Goal: Check status: Check status

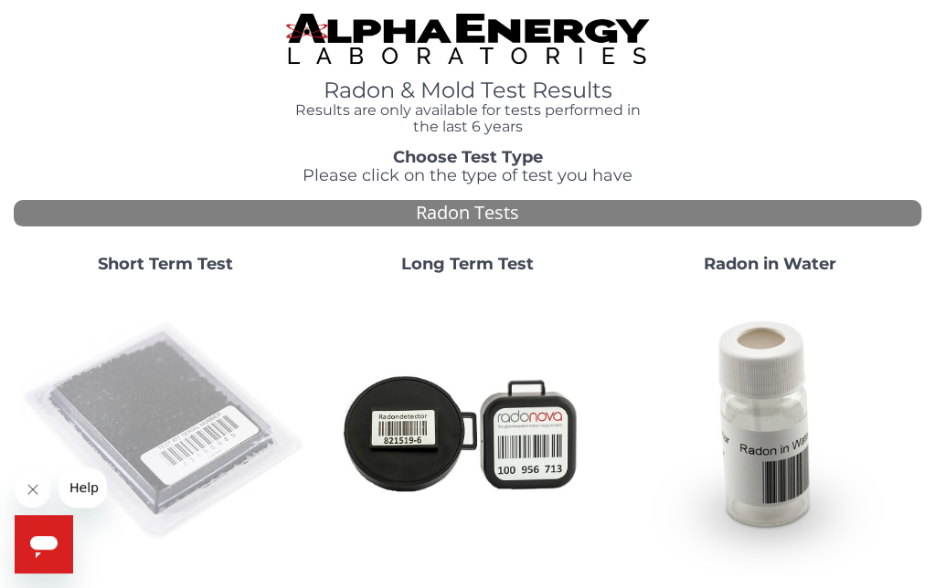
click at [126, 410] on img at bounding box center [165, 432] width 288 height 288
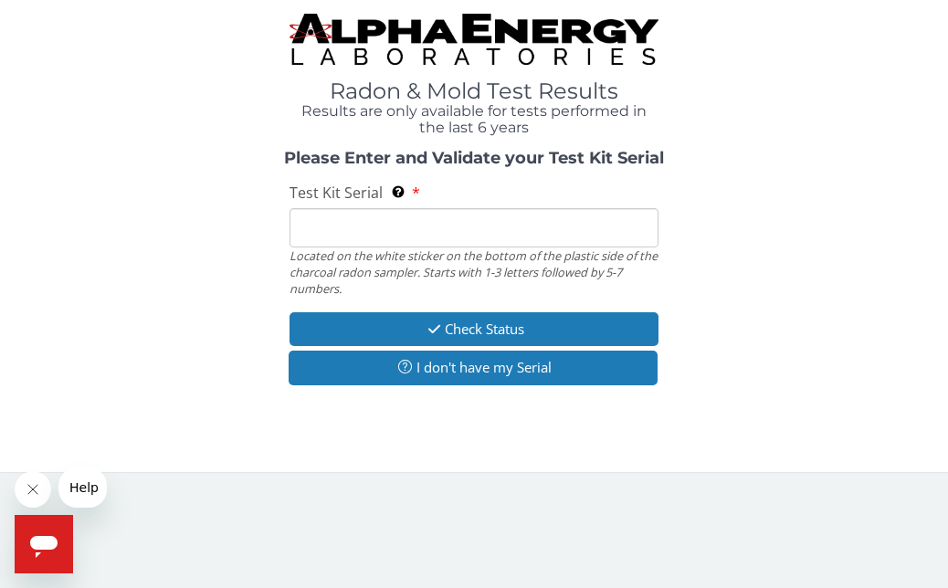
click at [314, 229] on input "Test Kit Serial Located on the white sticker on the bottom of the plastic side …" at bounding box center [474, 227] width 368 height 39
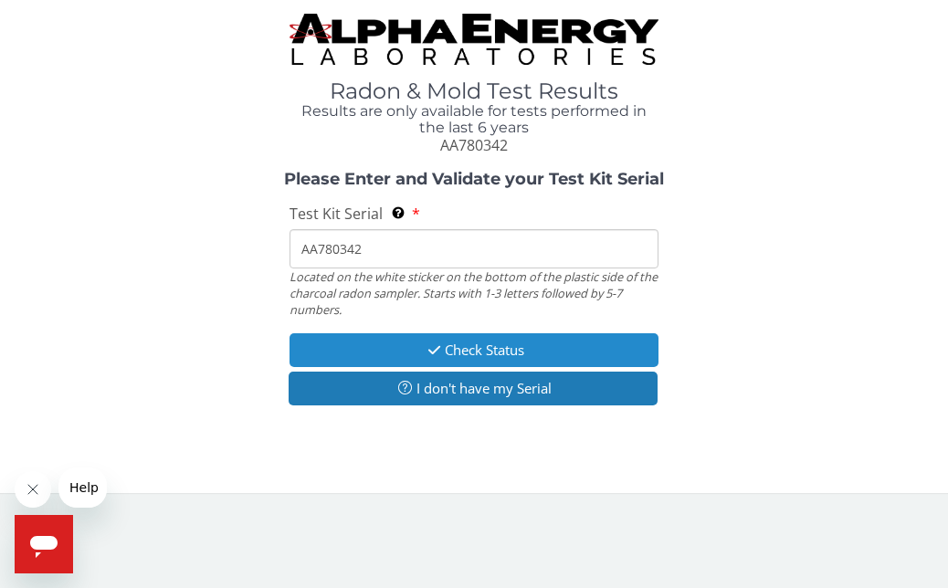
type input "AA780342"
click at [380, 341] on button "Check Status" at bounding box center [474, 350] width 368 height 34
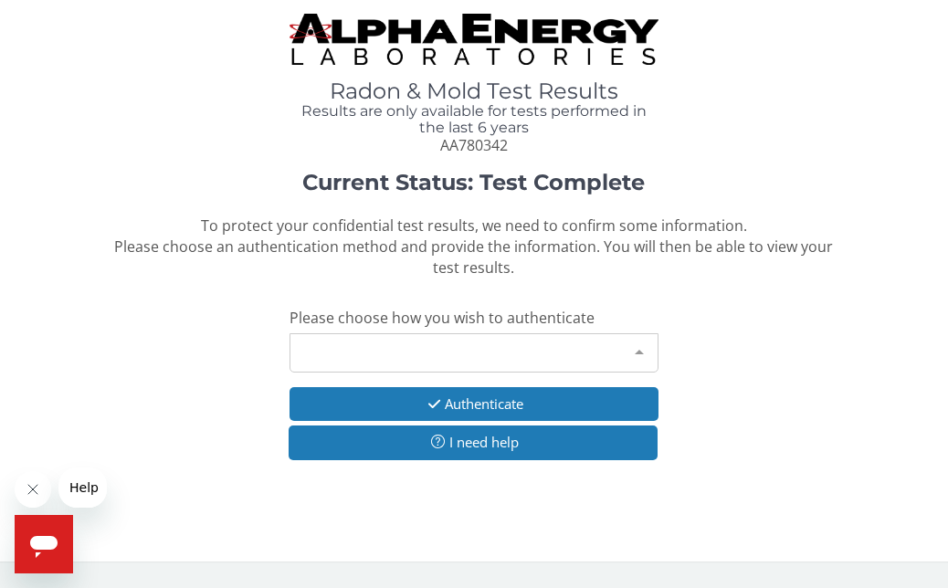
click at [641, 349] on div at bounding box center [639, 351] width 37 height 35
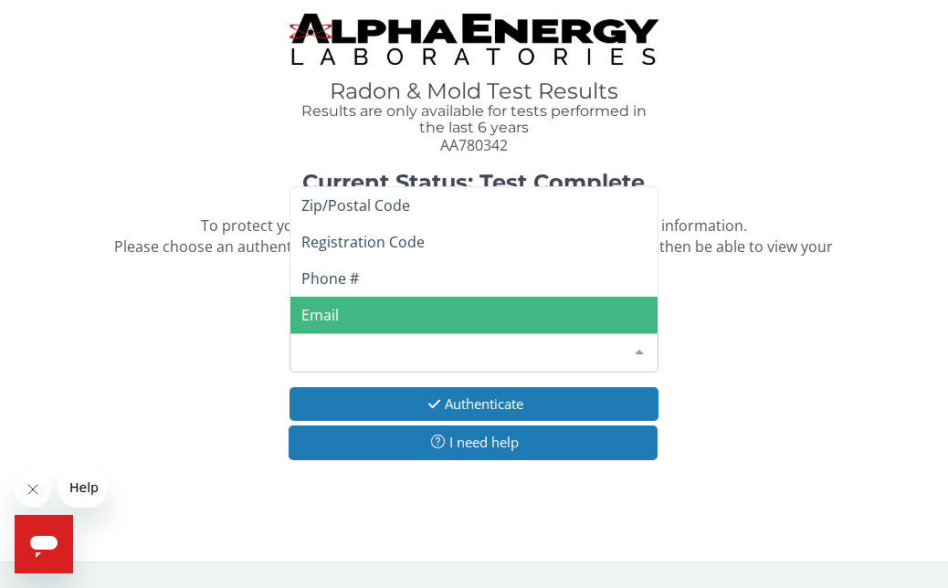
click at [377, 313] on span "Email" at bounding box center [474, 315] width 366 height 37
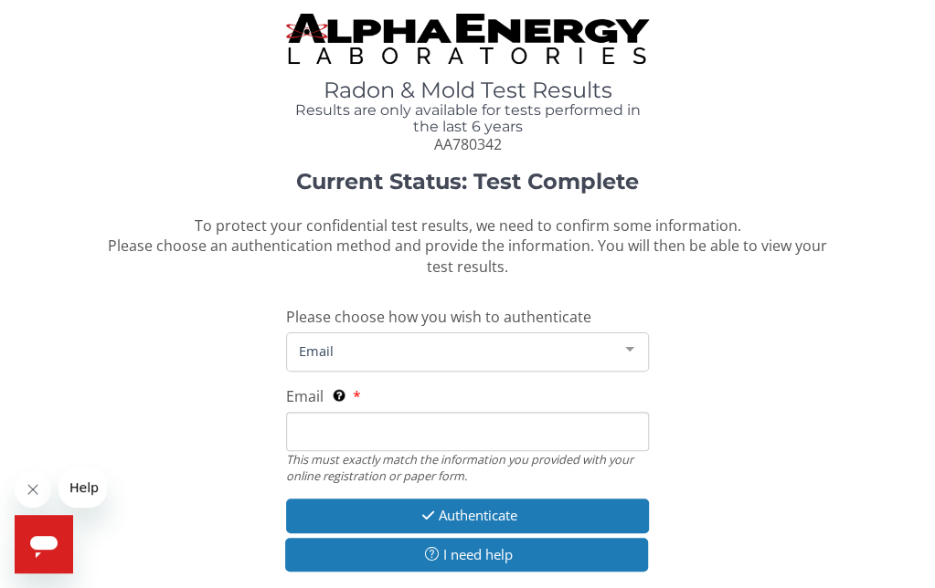
click at [322, 425] on input "Email This must exactly match the information you provided with your online reg…" at bounding box center [467, 431] width 363 height 39
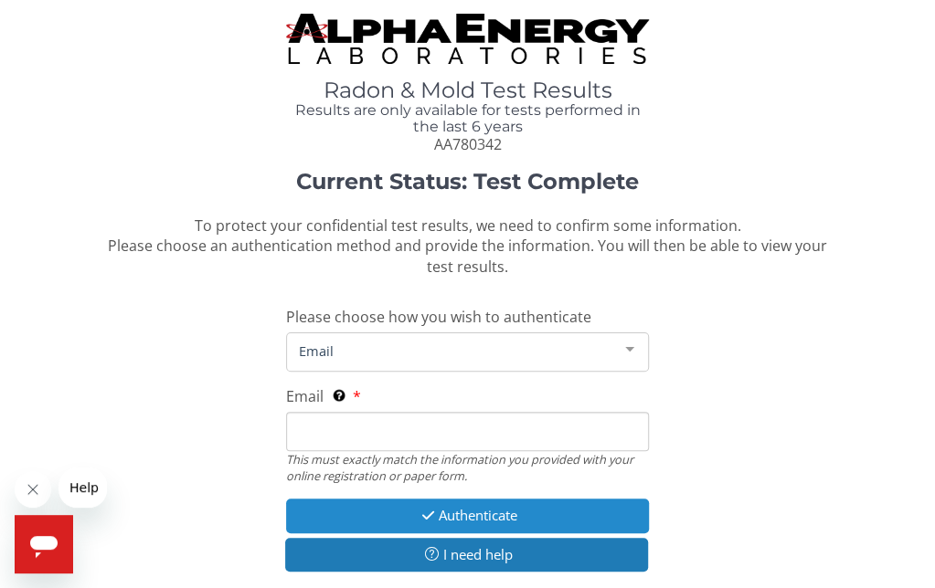
type input "[PERSON_NAME][EMAIL_ADDRESS][DOMAIN_NAME]"
click at [419, 508] on button "Authenticate" at bounding box center [467, 516] width 363 height 34
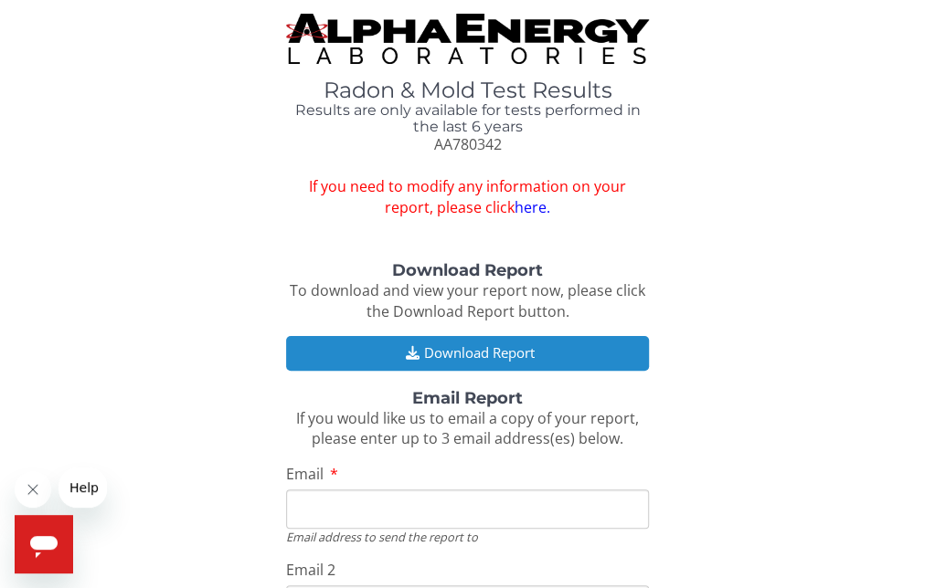
click at [415, 350] on icon "button" at bounding box center [411, 353] width 23 height 14
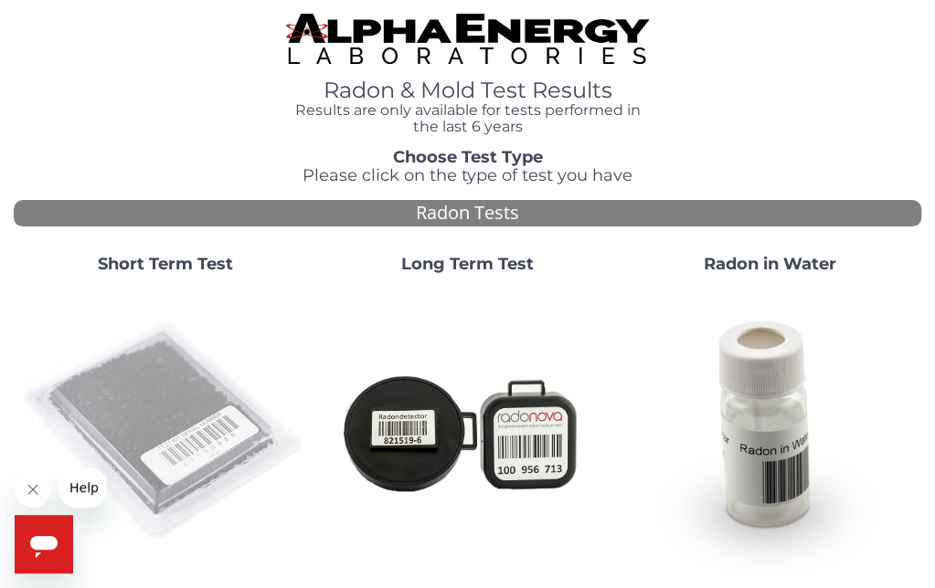
click at [170, 379] on img at bounding box center [165, 432] width 288 height 288
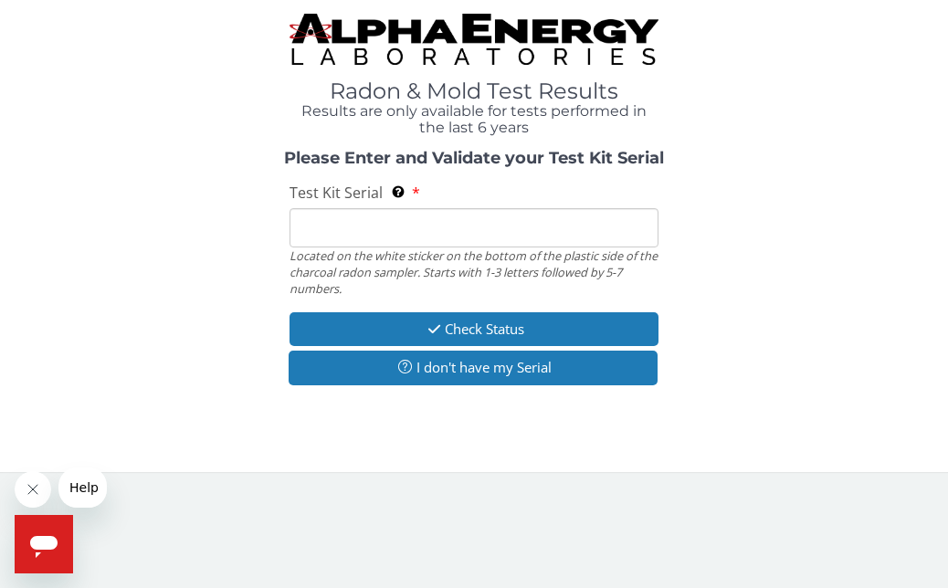
click at [308, 214] on input "Test Kit Serial Located on the white sticker on the bottom of the plastic side …" at bounding box center [474, 227] width 368 height 39
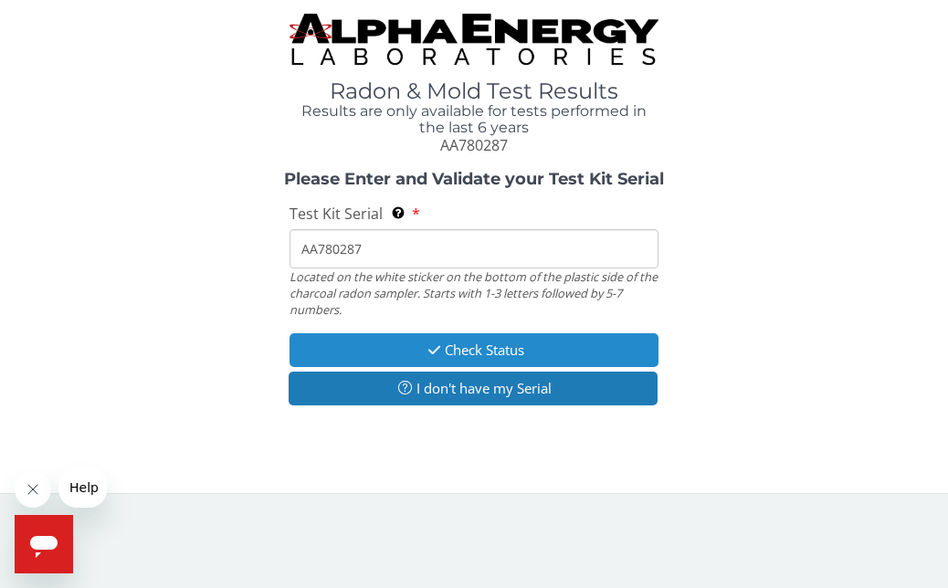
type input "AA780287"
click at [411, 351] on button "Check Status" at bounding box center [474, 350] width 368 height 34
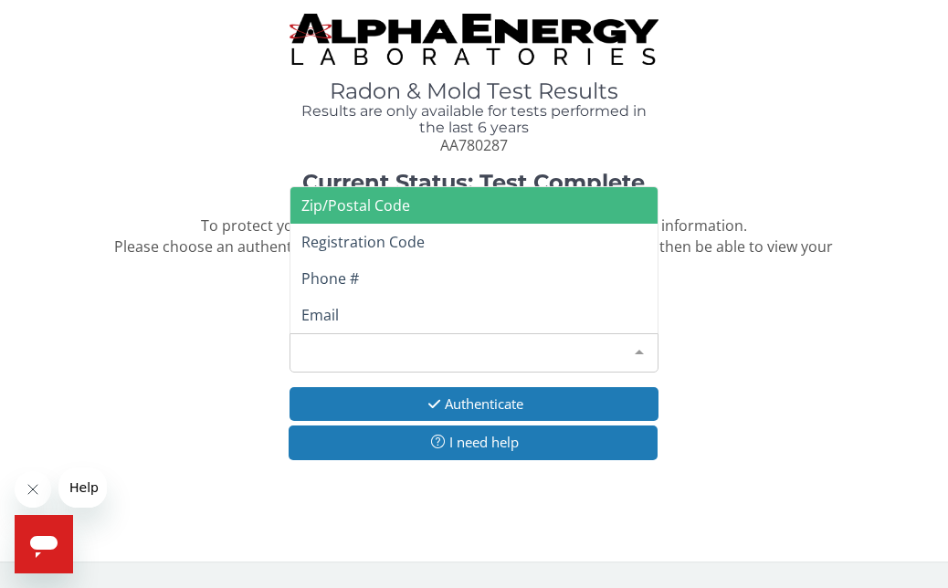
click at [636, 350] on div at bounding box center [639, 351] width 37 height 35
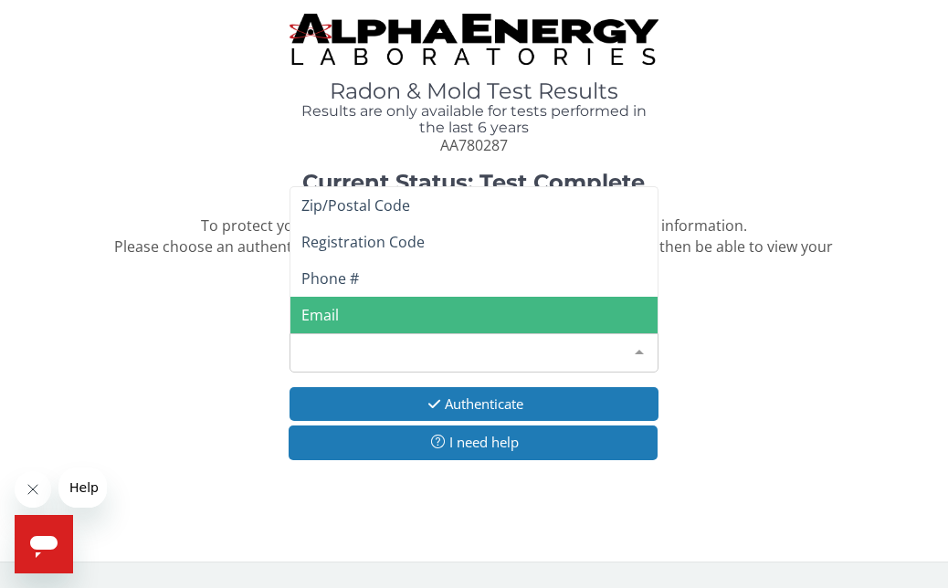
click at [312, 316] on span "Email" at bounding box center [320, 315] width 37 height 20
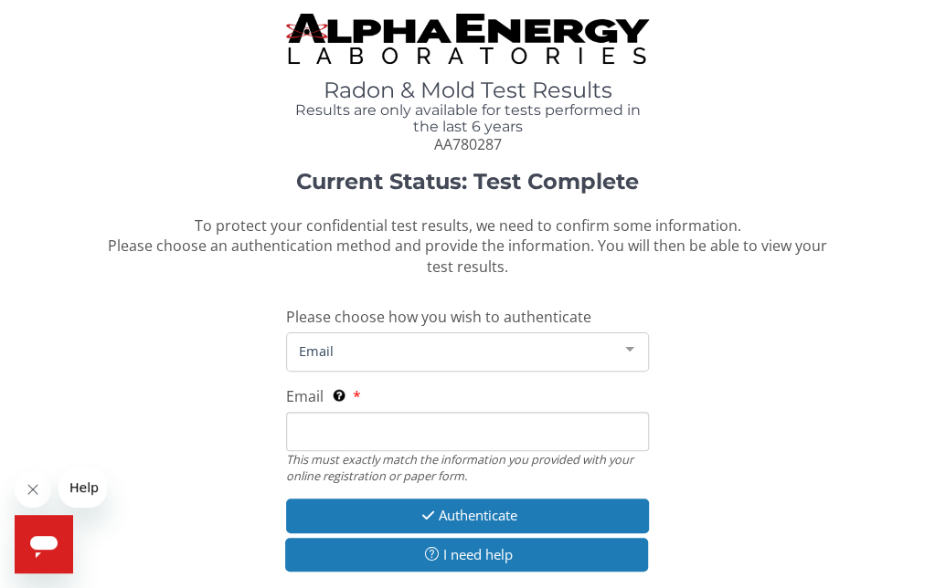
click at [314, 432] on input "Email This must exactly match the information you provided with your online reg…" at bounding box center [467, 431] width 363 height 39
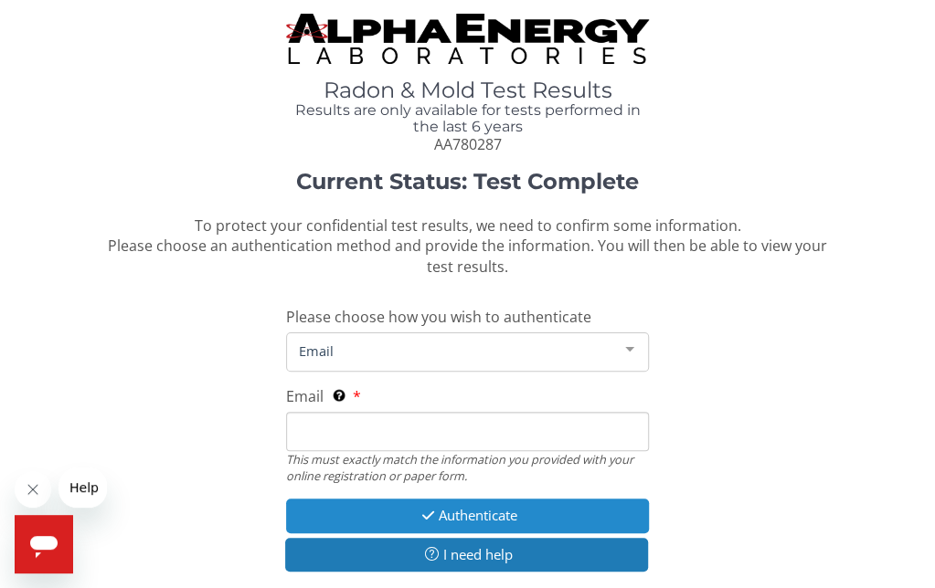
type input "[PERSON_NAME][EMAIL_ADDRESS][DOMAIN_NAME]"
click at [439, 518] on button "Authenticate" at bounding box center [467, 516] width 363 height 34
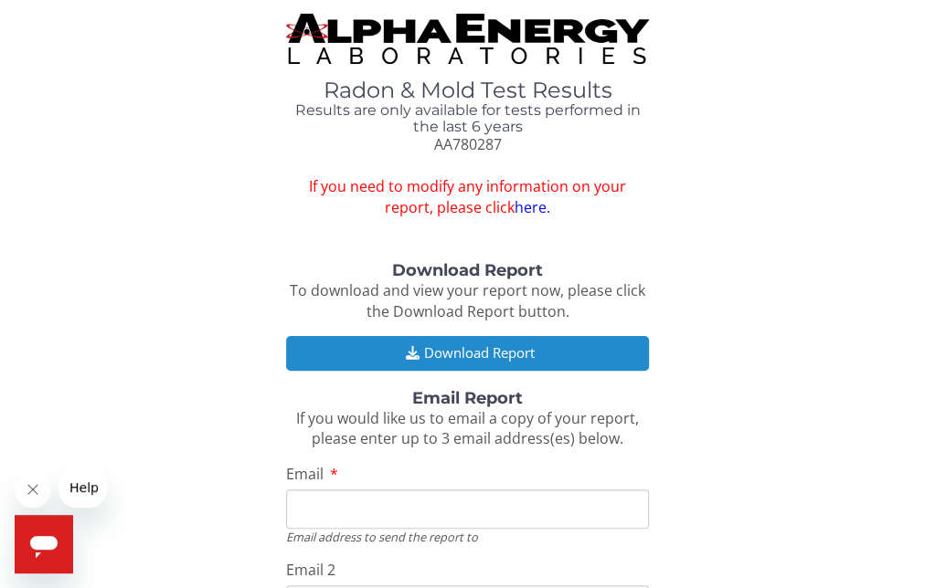
click at [423, 354] on button "Download Report" at bounding box center [467, 353] width 363 height 34
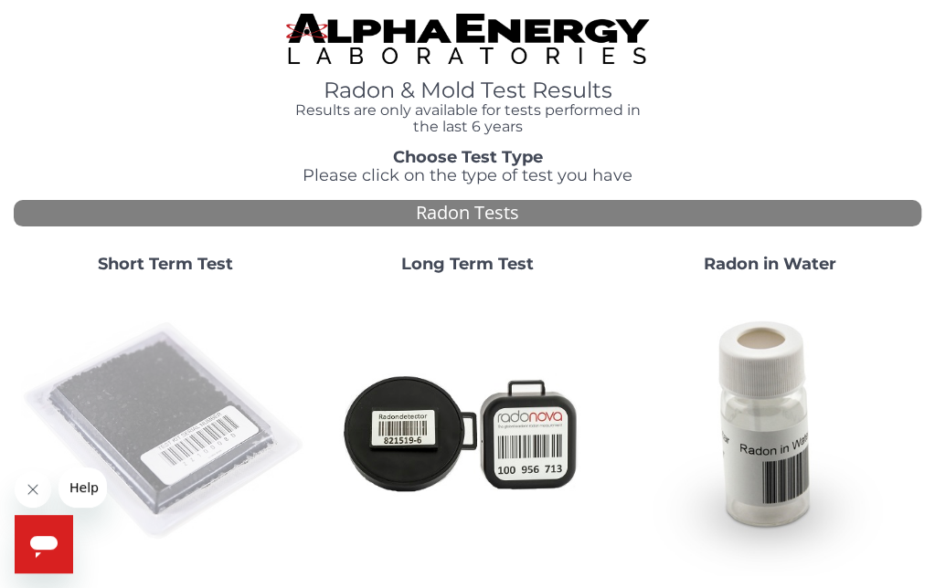
click at [185, 382] on img at bounding box center [165, 432] width 288 height 288
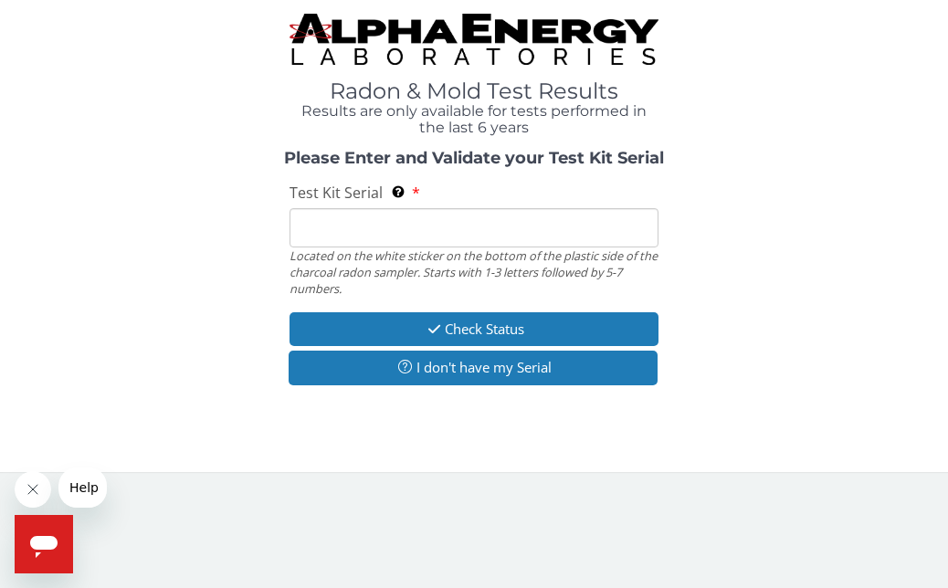
click at [337, 235] on input "Test Kit Serial Located on the white sticker on the bottom of the plastic side …" at bounding box center [474, 227] width 368 height 39
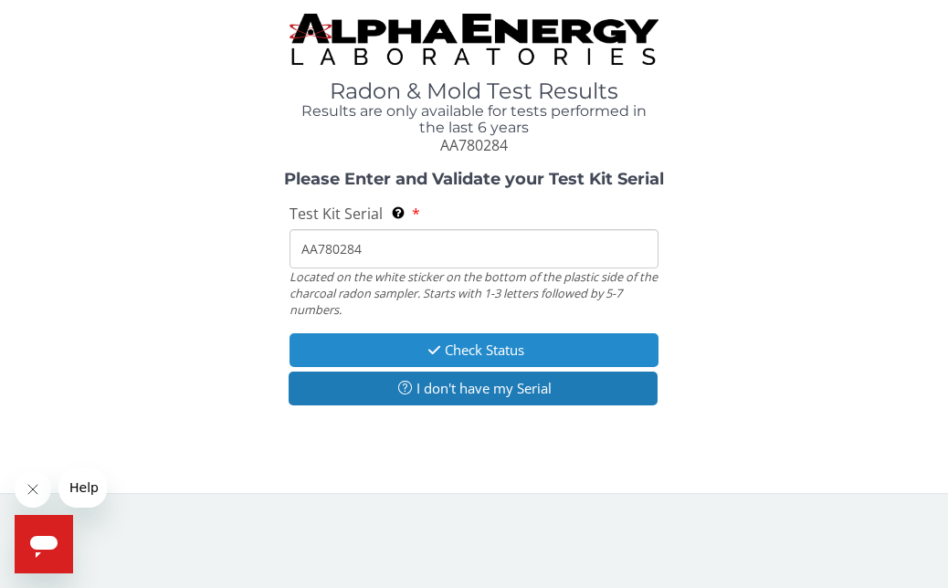
type input "AA780284"
click at [411, 339] on button "Check Status" at bounding box center [474, 350] width 368 height 34
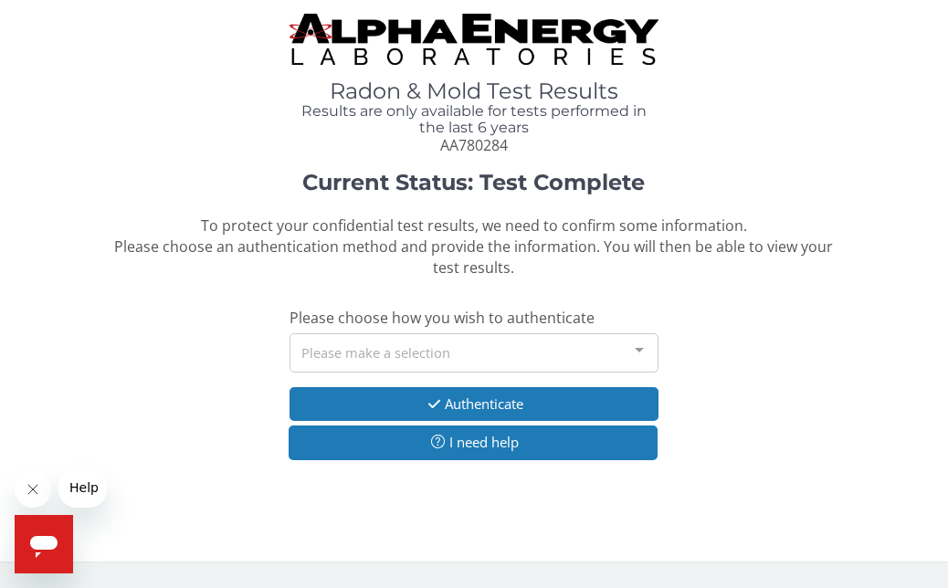
click at [643, 348] on div at bounding box center [639, 351] width 37 height 35
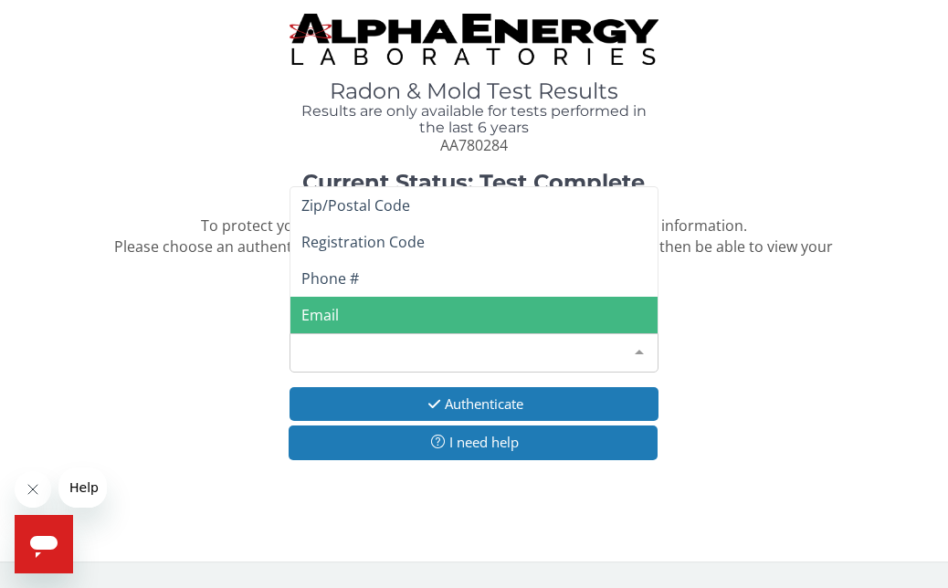
click at [342, 311] on span "Email" at bounding box center [474, 315] width 366 height 37
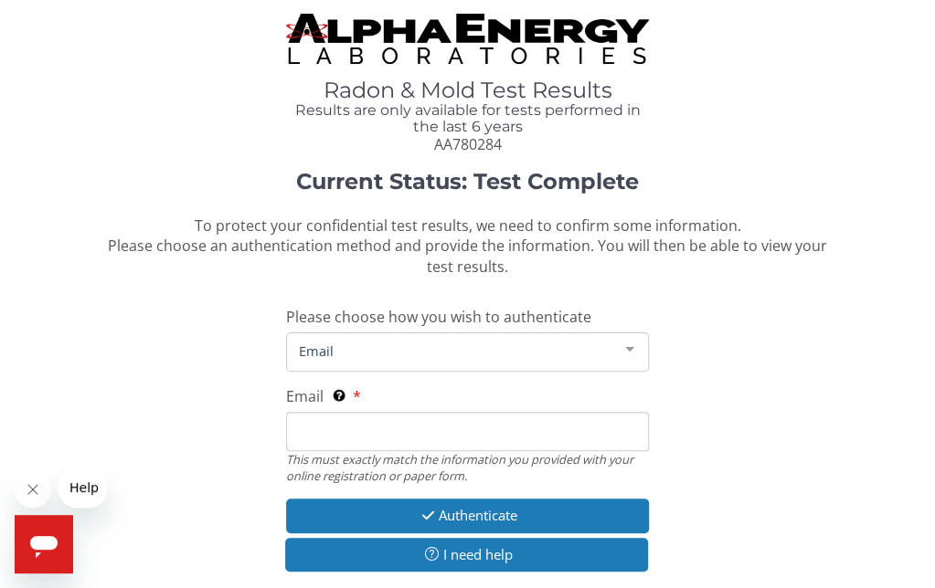
click at [368, 429] on input "Email This must exactly match the information you provided with your online reg…" at bounding box center [467, 431] width 363 height 39
type input "[PERSON_NAME][EMAIL_ADDRESS][DOMAIN_NAME]"
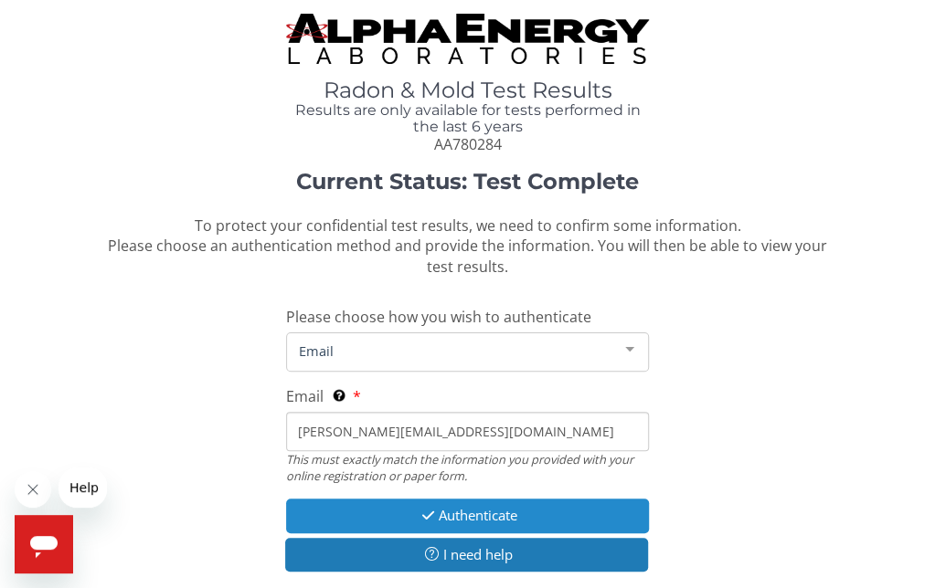
click at [418, 513] on icon "button" at bounding box center [428, 516] width 21 height 14
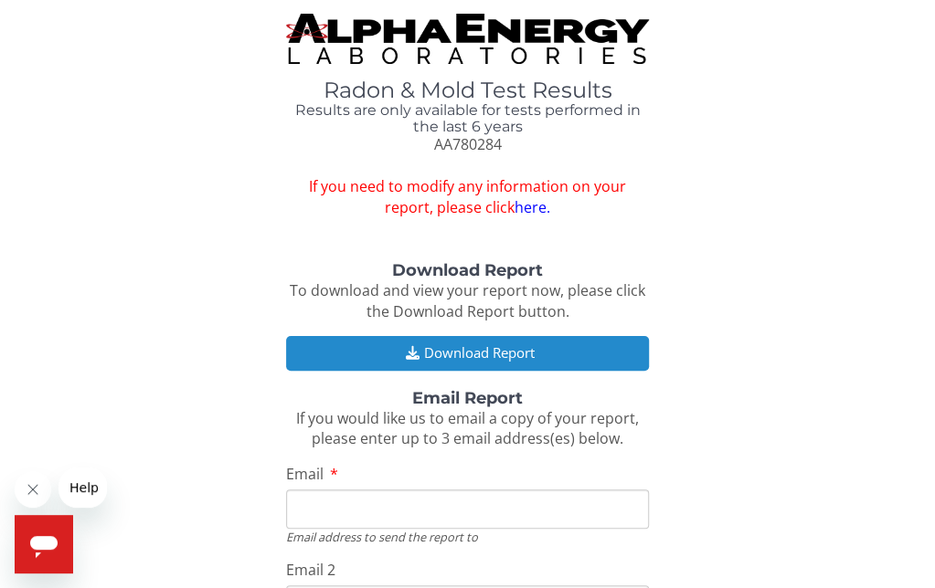
click at [493, 357] on button "Download Report" at bounding box center [467, 353] width 363 height 34
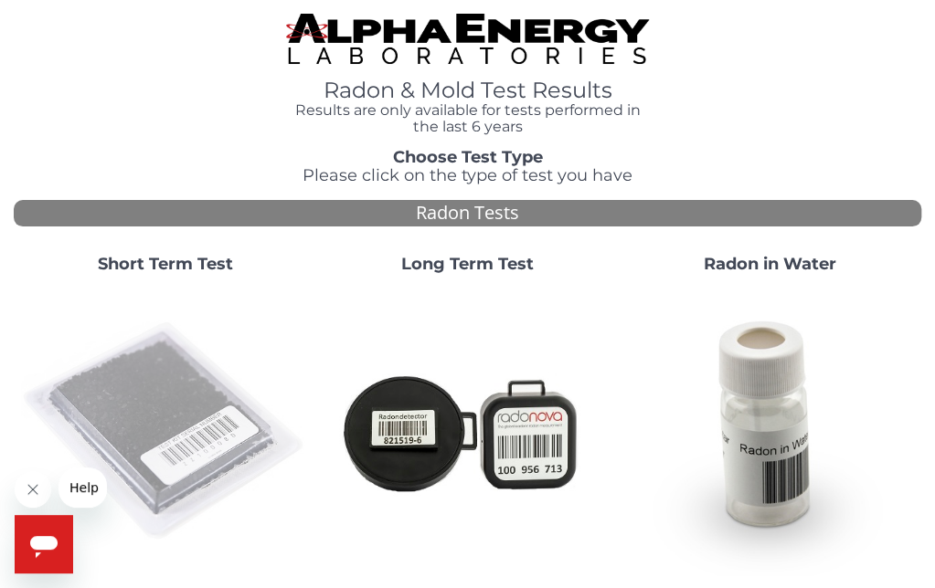
click at [153, 398] on img at bounding box center [165, 432] width 288 height 288
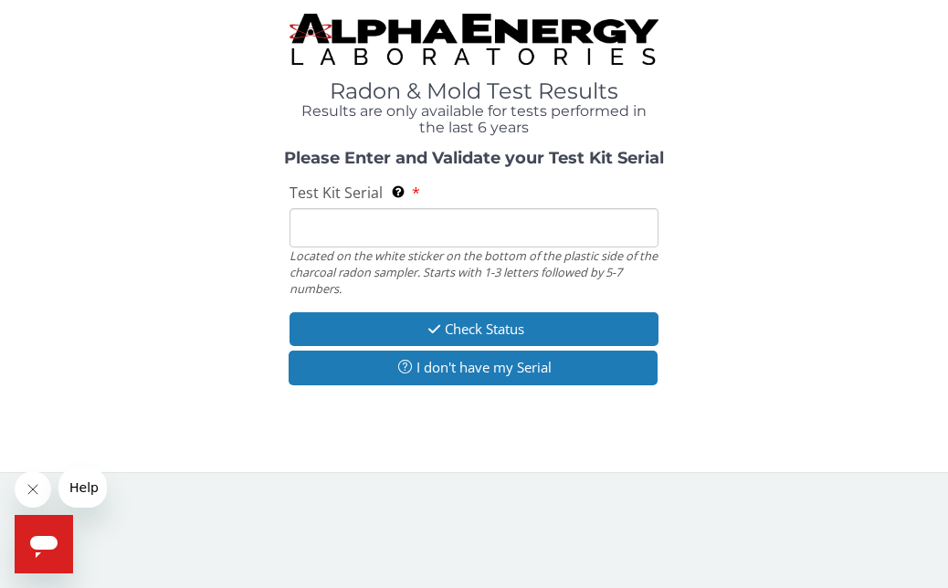
click at [345, 218] on input "Test Kit Serial Located on the white sticker on the bottom of the plastic side …" at bounding box center [474, 227] width 368 height 39
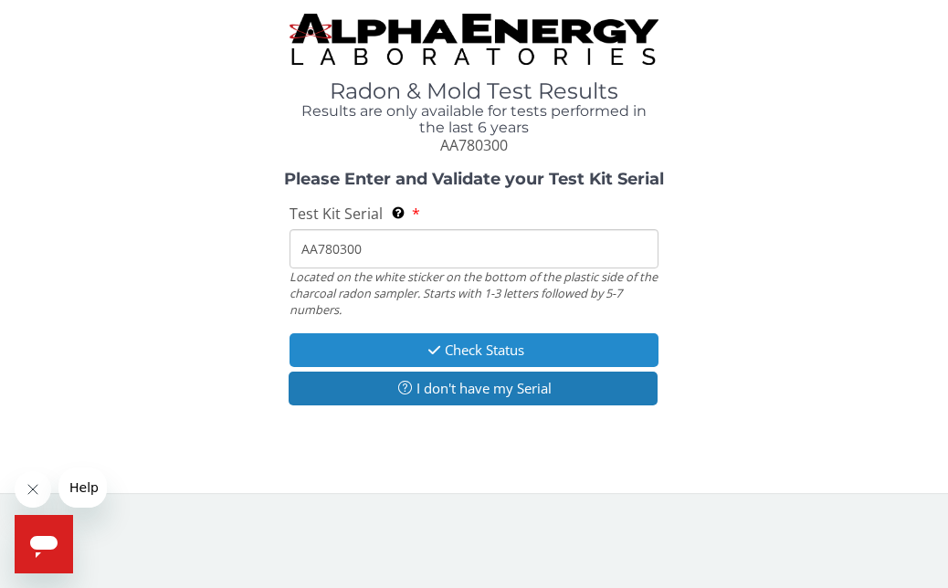
type input "AA780300"
click at [424, 350] on icon "button" at bounding box center [434, 351] width 21 height 14
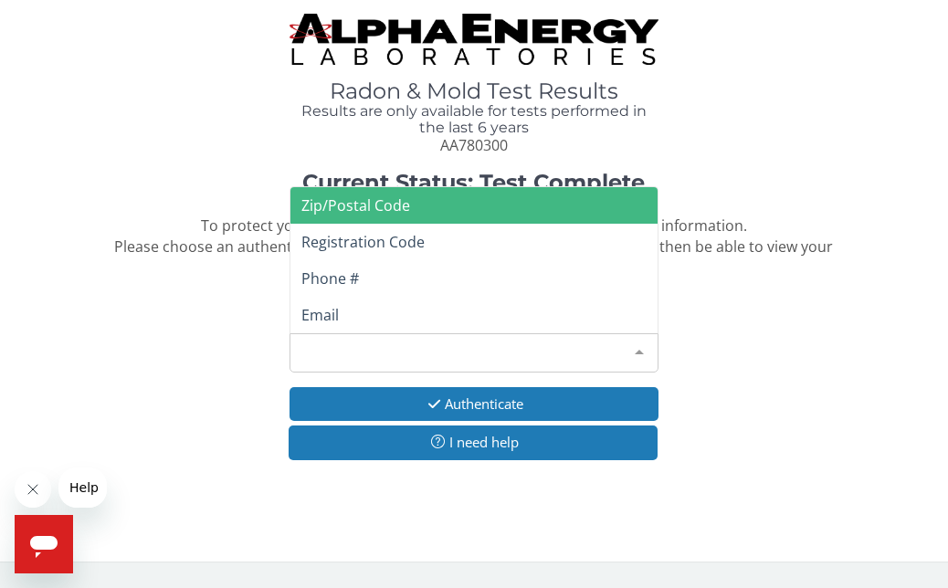
click at [642, 348] on div at bounding box center [639, 351] width 37 height 35
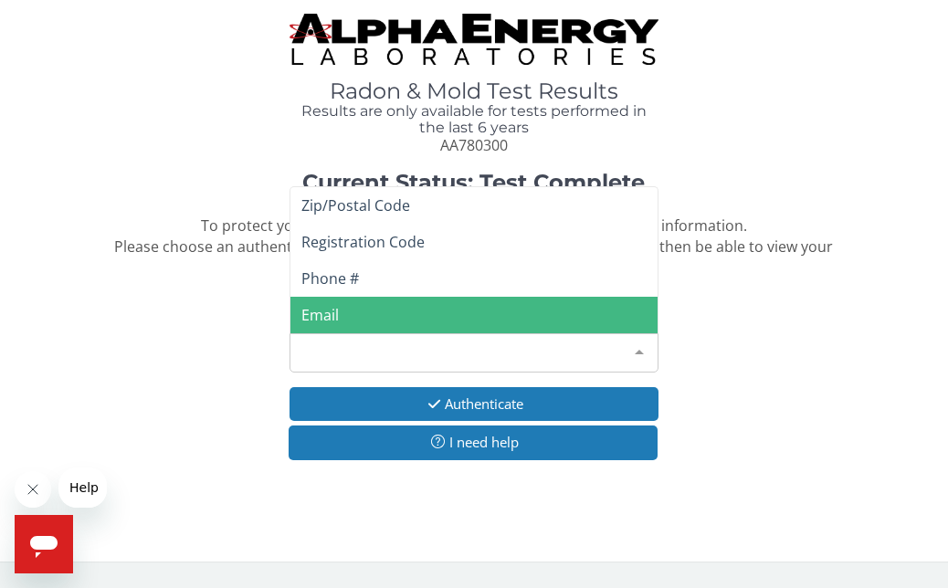
click at [371, 316] on span "Email" at bounding box center [474, 315] width 366 height 37
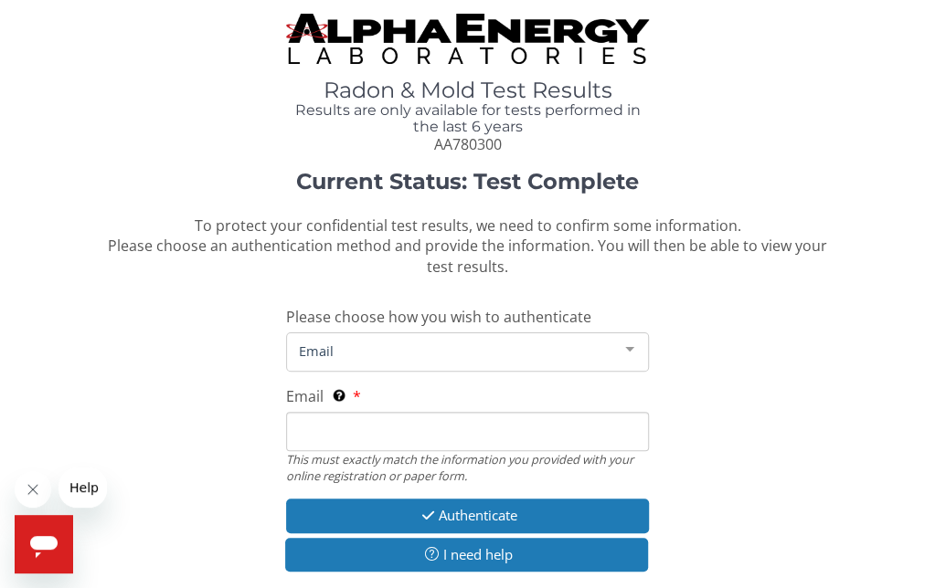
click at [340, 426] on input "Email This must exactly match the information you provided with your online reg…" at bounding box center [467, 431] width 363 height 39
type input "[PERSON_NAME][EMAIL_ADDRESS][DOMAIN_NAME]"
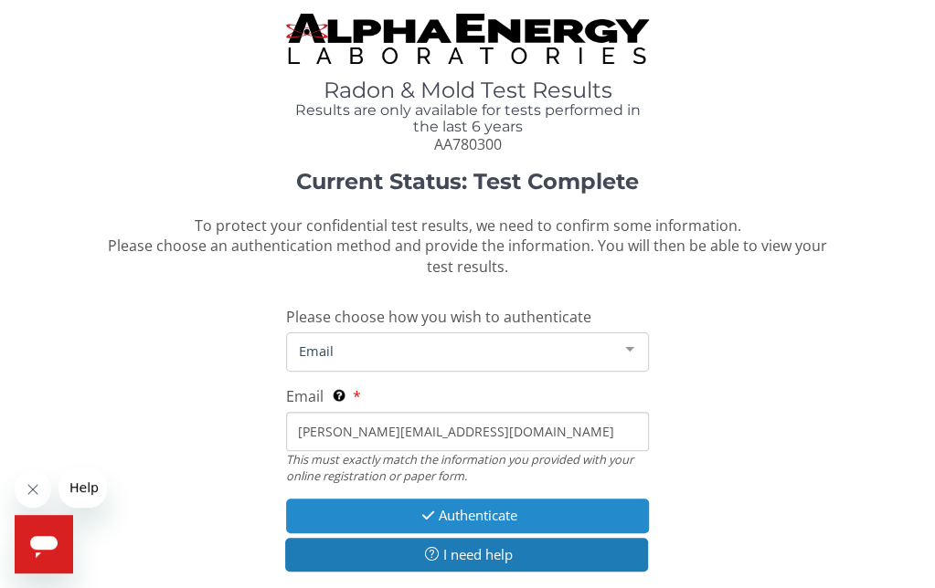
click at [396, 514] on button "Authenticate" at bounding box center [467, 516] width 363 height 34
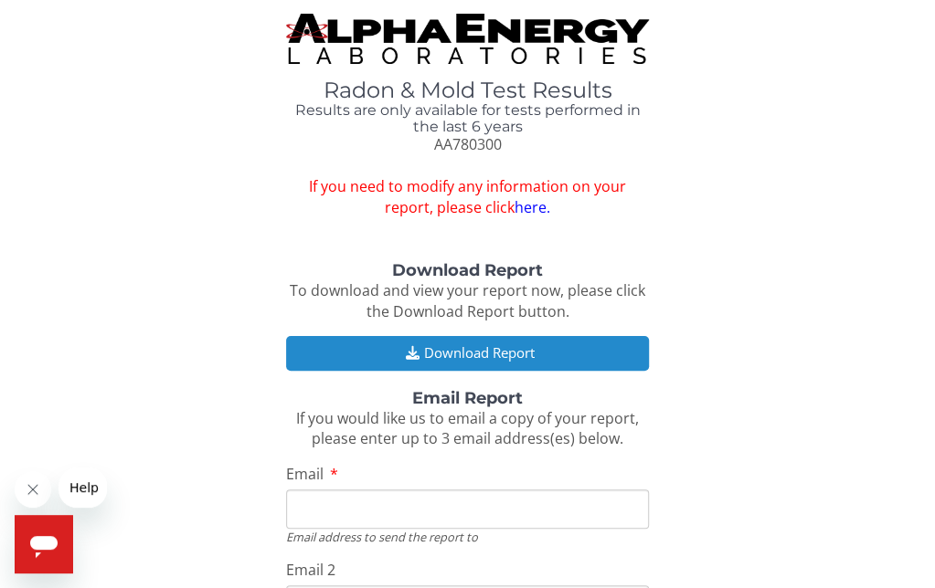
click at [409, 352] on icon "button" at bounding box center [411, 353] width 23 height 14
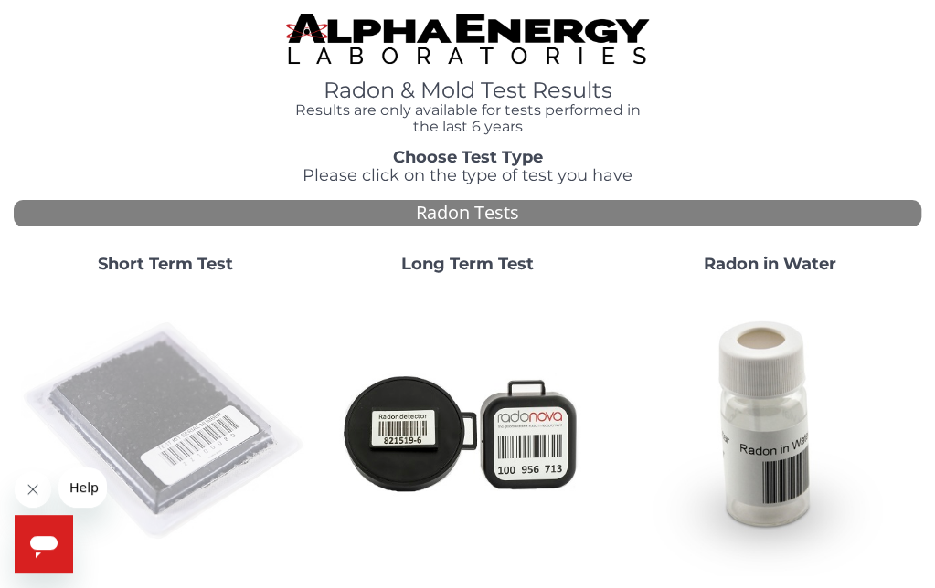
click at [138, 366] on img at bounding box center [165, 432] width 288 height 288
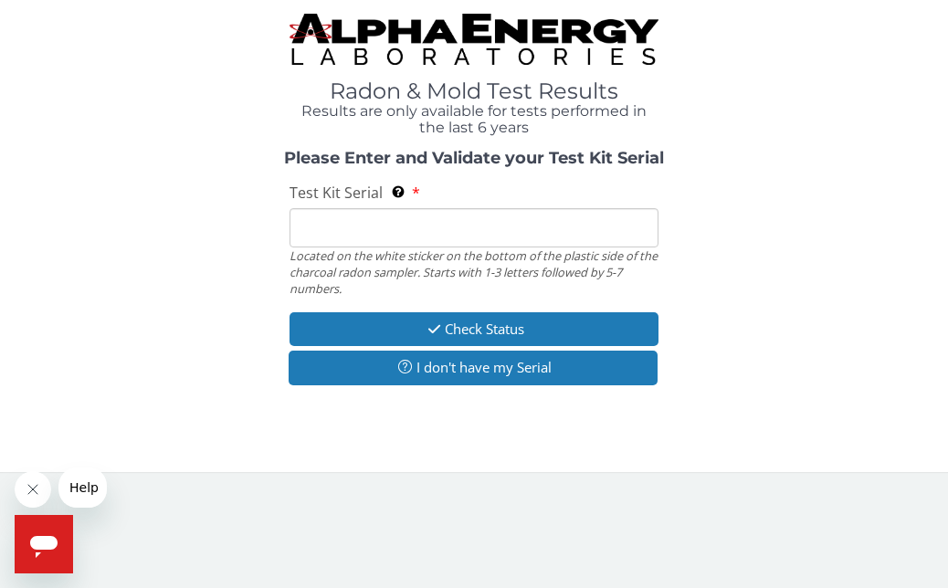
click at [340, 210] on input "Test Kit Serial Located on the white sticker on the bottom of the plastic side …" at bounding box center [474, 227] width 368 height 39
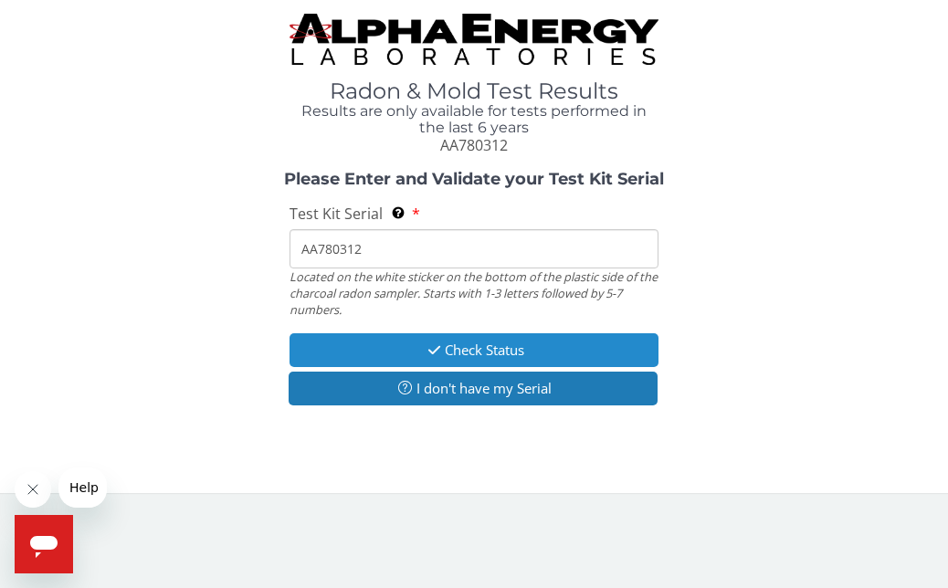
type input "AA780312"
click at [382, 348] on button "Check Status" at bounding box center [474, 350] width 368 height 34
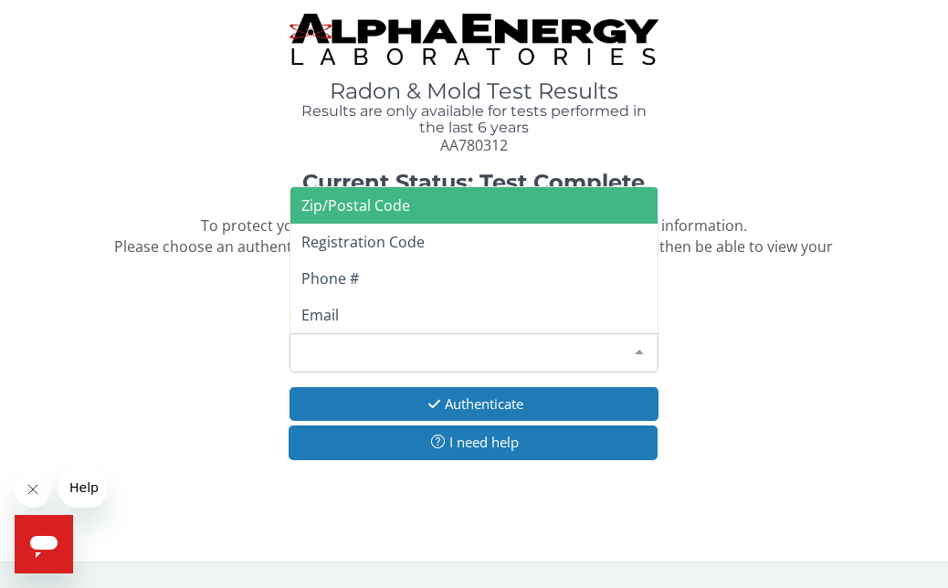
click at [640, 346] on div at bounding box center [639, 351] width 37 height 35
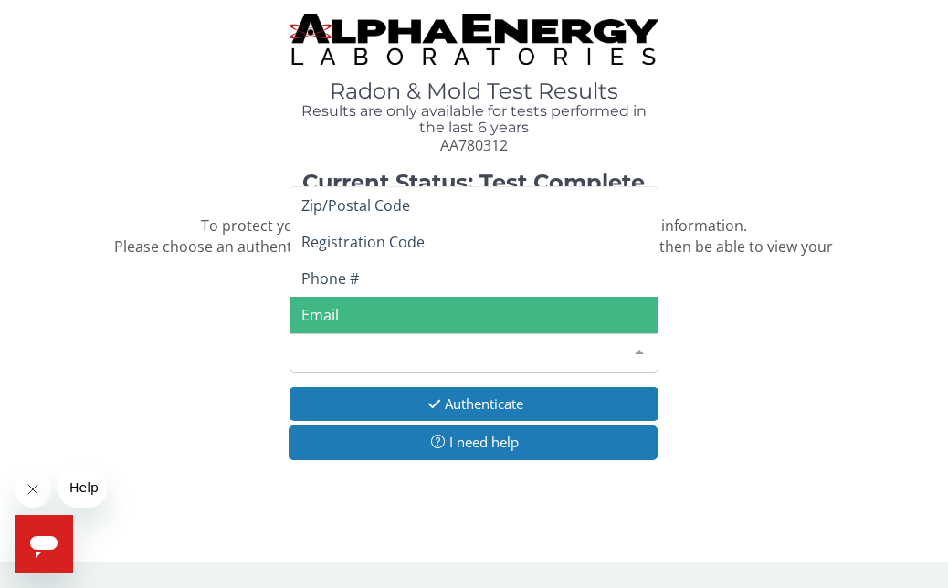
click at [399, 311] on span "Email" at bounding box center [474, 315] width 366 height 37
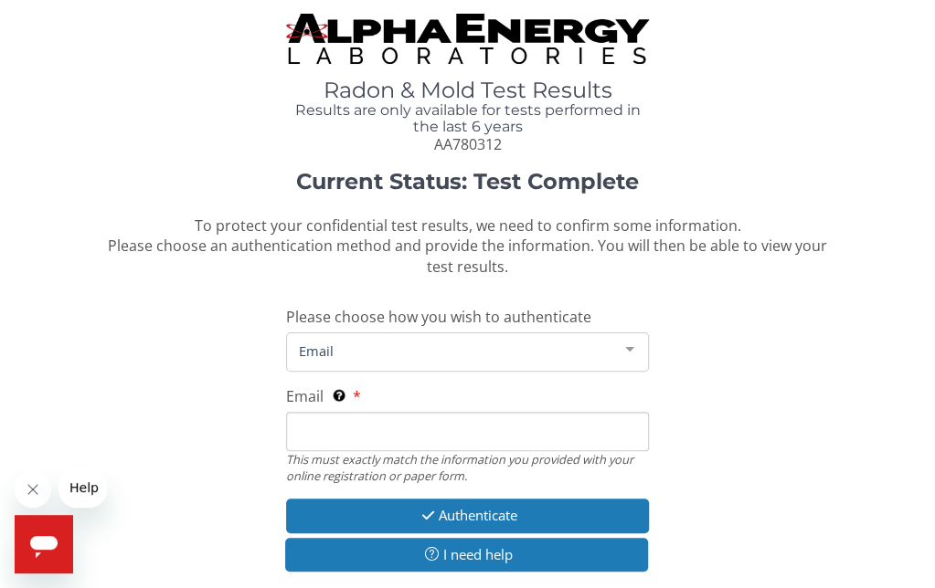
click at [361, 428] on input "Email This must exactly match the information you provided with your online reg…" at bounding box center [467, 431] width 363 height 39
type input "[PERSON_NAME][EMAIL_ADDRESS][DOMAIN_NAME]"
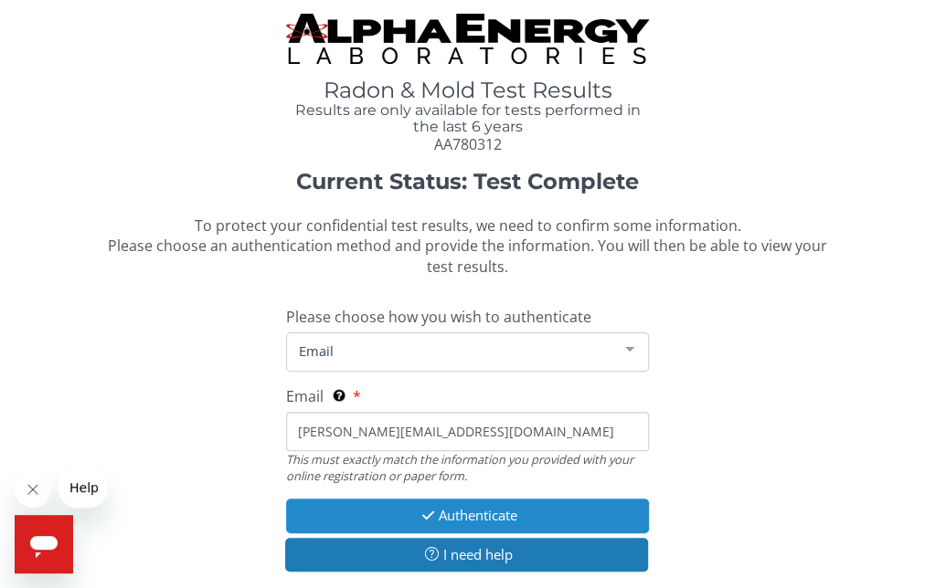
click at [428, 514] on icon "button" at bounding box center [428, 516] width 21 height 14
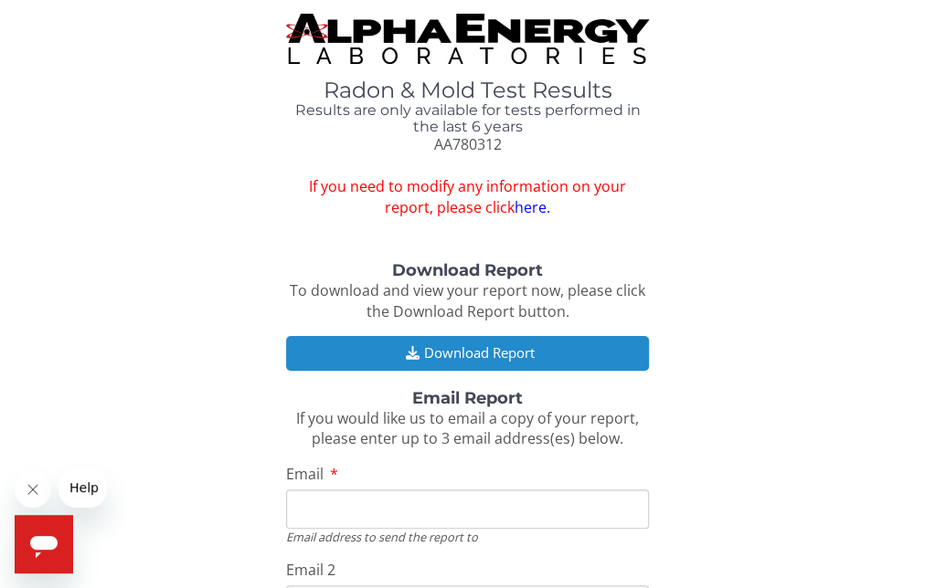
click at [401, 348] on icon "button" at bounding box center [411, 353] width 23 height 14
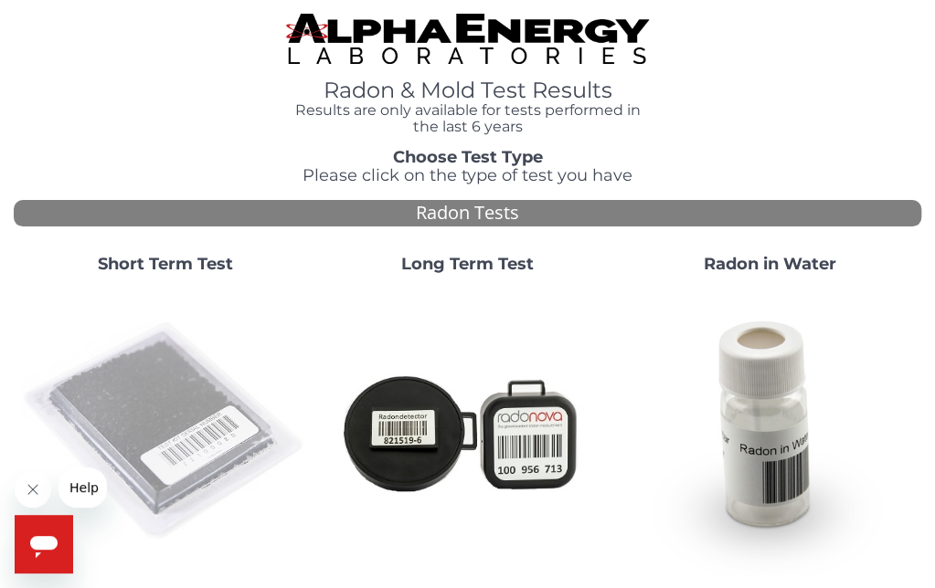
click at [170, 390] on img at bounding box center [165, 432] width 288 height 288
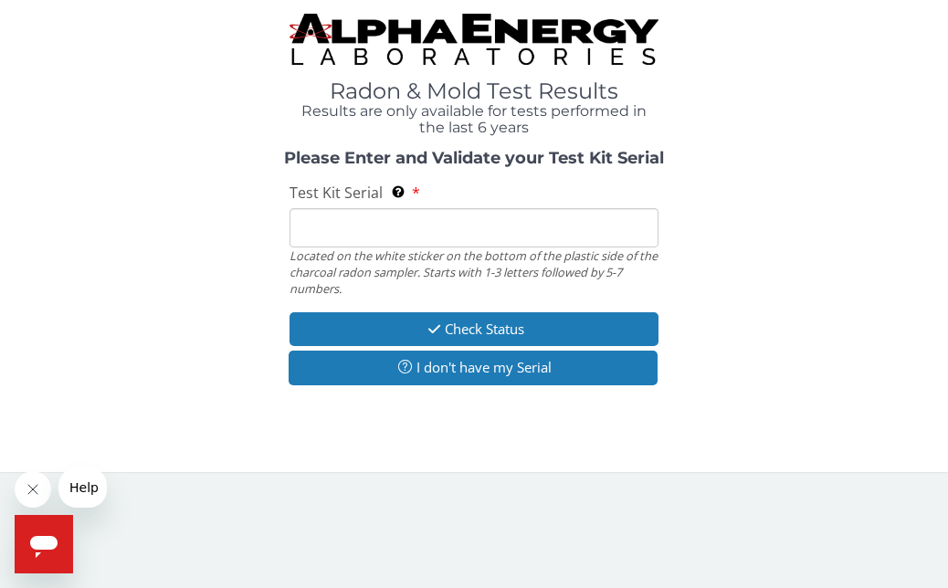
click at [337, 226] on input "Test Kit Serial Located on the white sticker on the bottom of the plastic side …" at bounding box center [474, 227] width 368 height 39
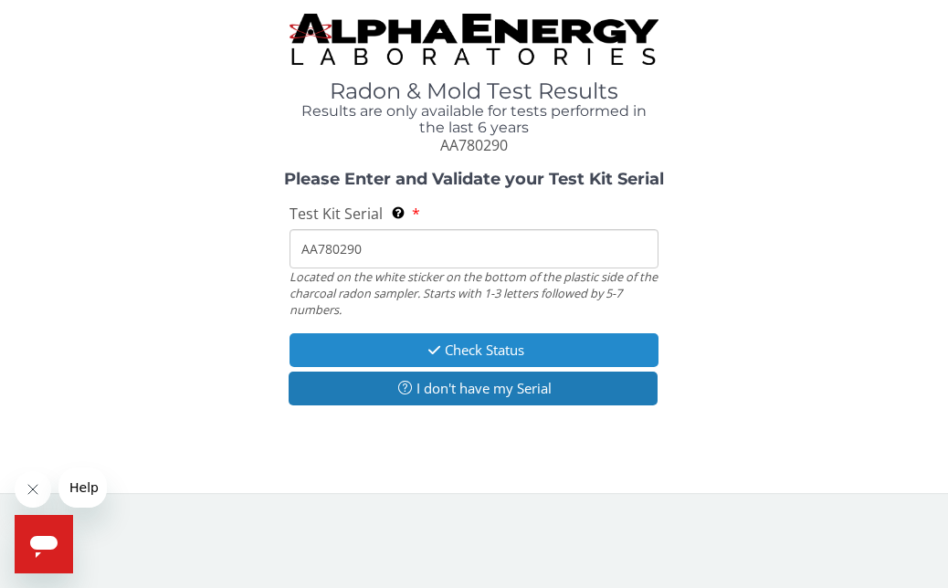
type input "AA780290"
click at [373, 336] on button "Check Status" at bounding box center [474, 350] width 368 height 34
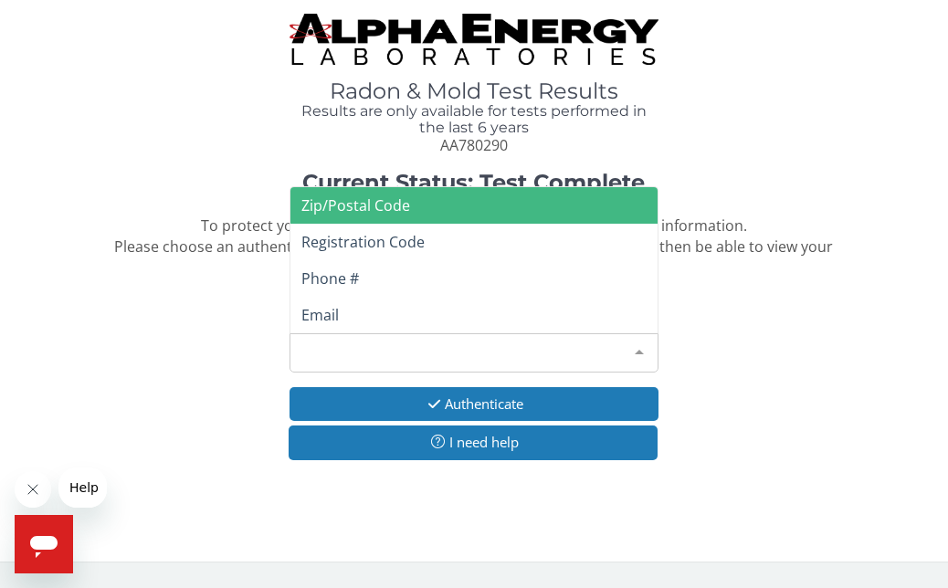
click at [637, 344] on div at bounding box center [639, 351] width 37 height 35
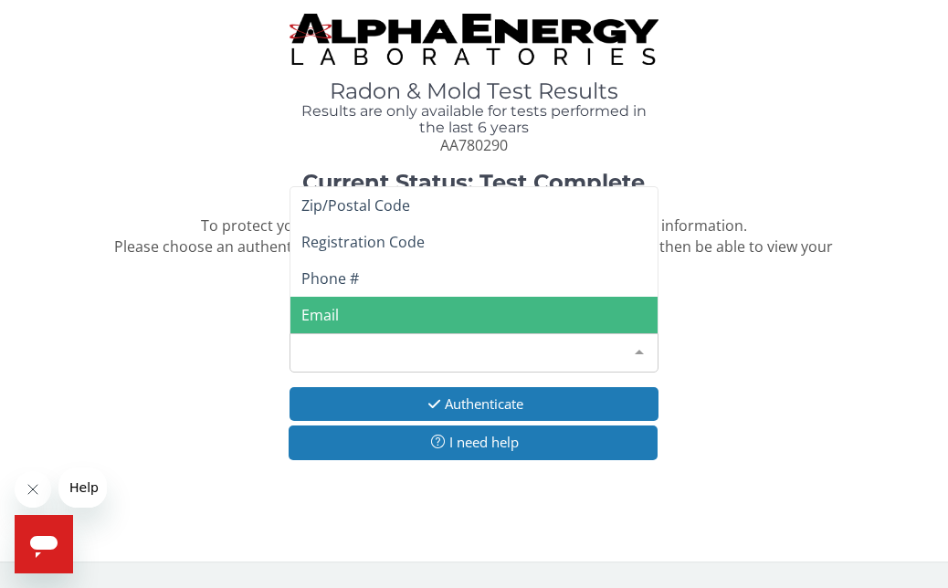
click at [327, 313] on span "Email" at bounding box center [320, 315] width 37 height 20
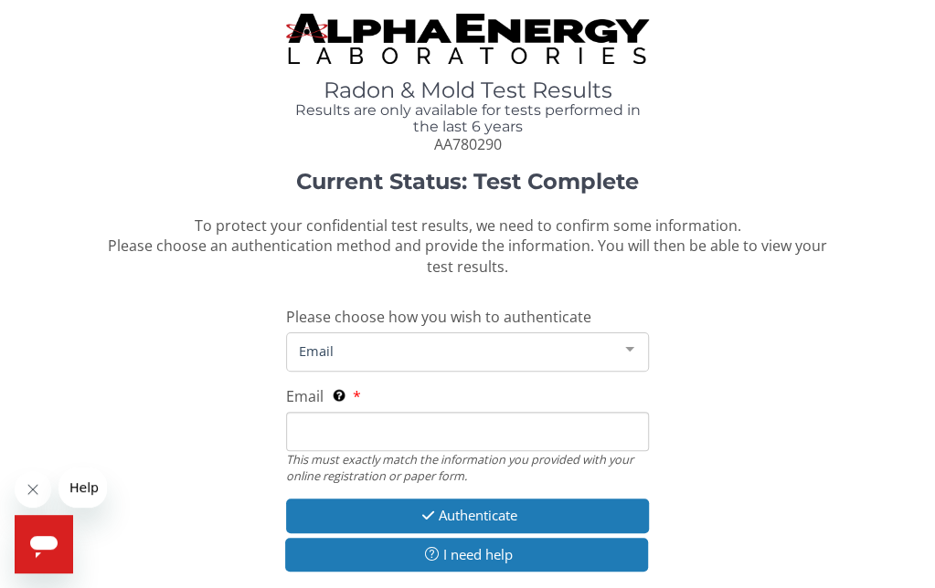
click at [314, 428] on input "Email This must exactly match the information you provided with your online reg…" at bounding box center [467, 431] width 363 height 39
type input "[PERSON_NAME][EMAIL_ADDRESS][DOMAIN_NAME]"
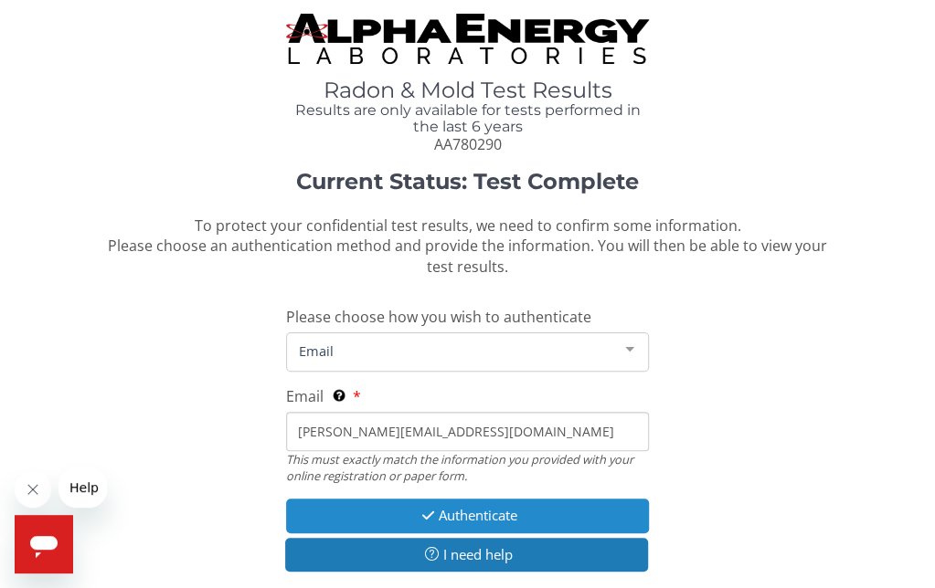
click at [426, 512] on icon "button" at bounding box center [428, 516] width 21 height 14
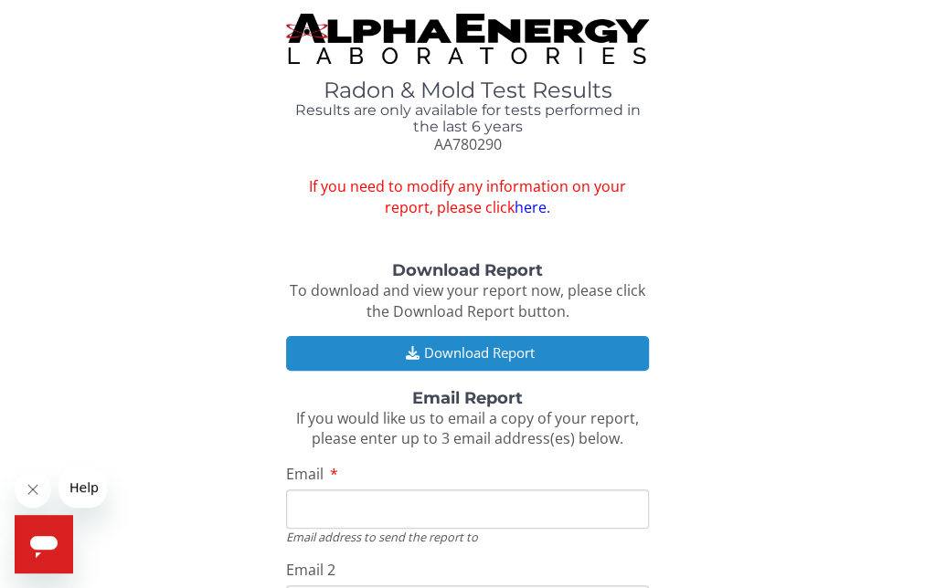
click at [420, 349] on button "Download Report" at bounding box center [467, 353] width 363 height 34
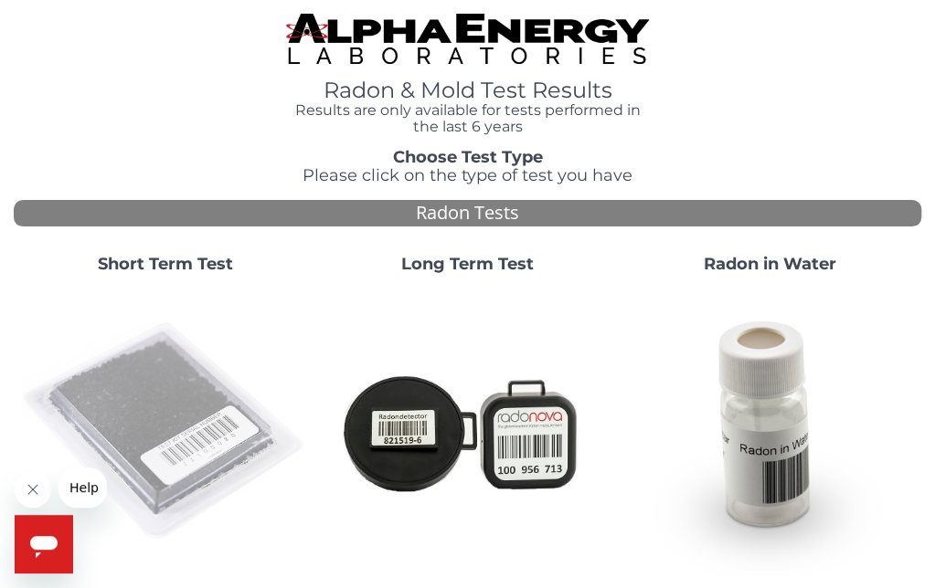
click at [197, 411] on img at bounding box center [165, 432] width 288 height 288
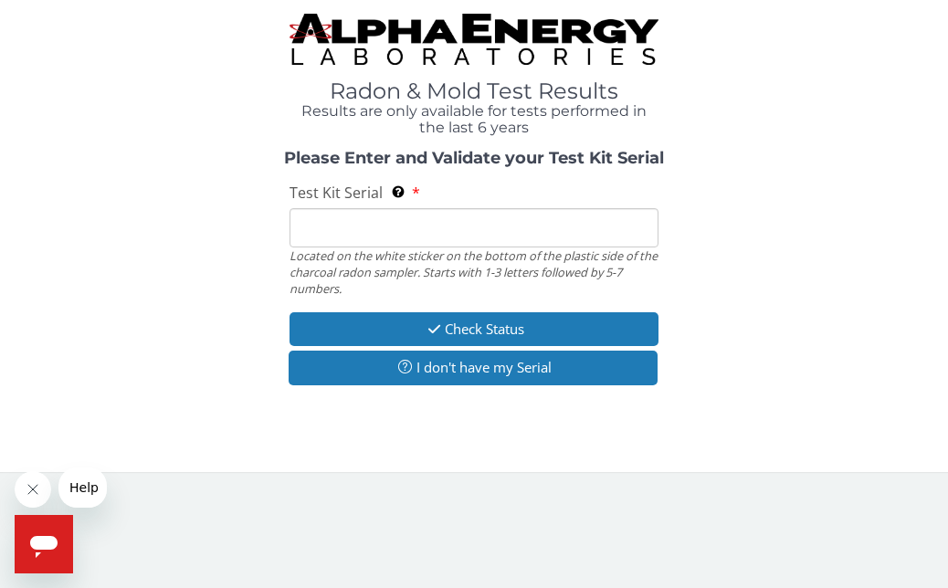
click at [334, 211] on input "Test Kit Serial Located on the white sticker on the bottom of the plastic side …" at bounding box center [474, 227] width 368 height 39
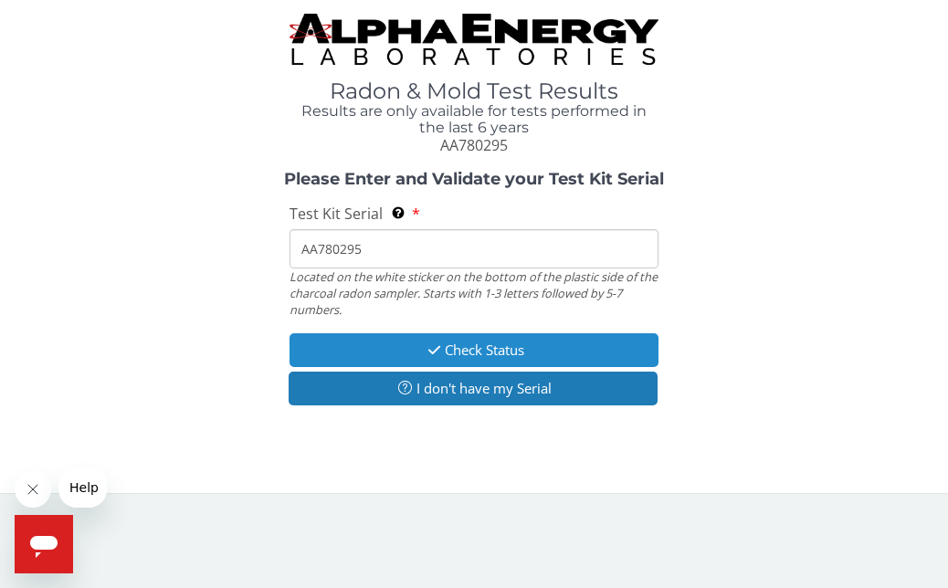
type input "AA780295"
click at [398, 350] on button "Check Status" at bounding box center [474, 350] width 368 height 34
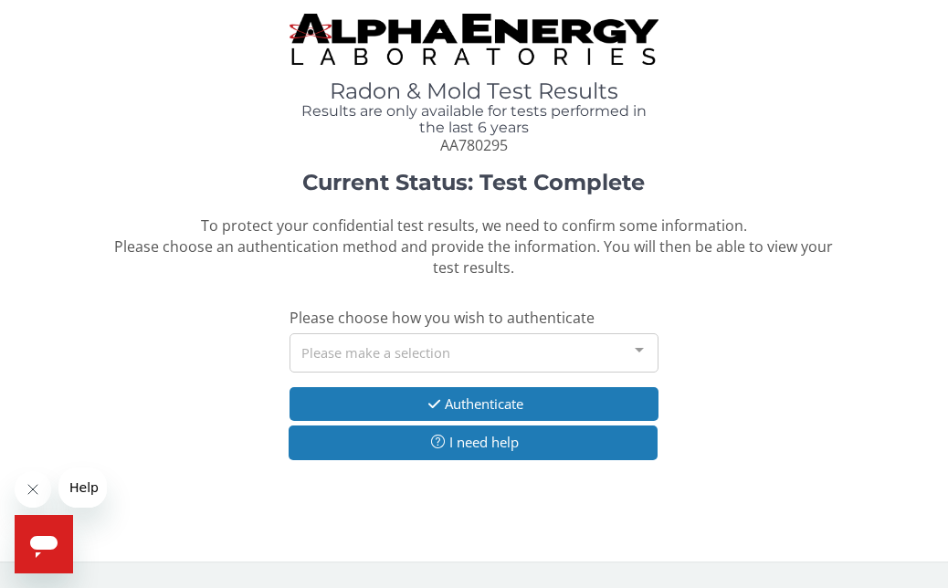
click at [635, 348] on div at bounding box center [639, 351] width 37 height 35
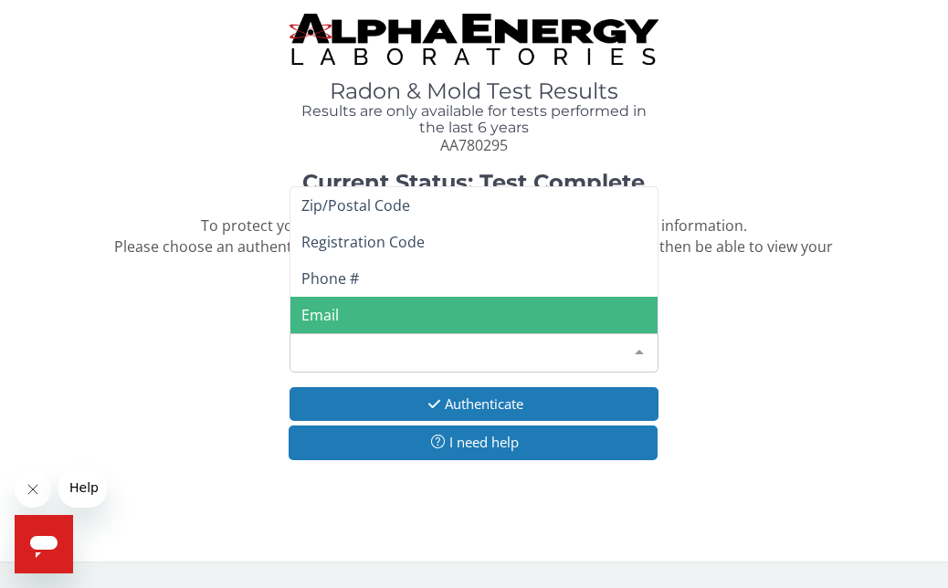
click at [431, 301] on span "Email" at bounding box center [474, 315] width 366 height 37
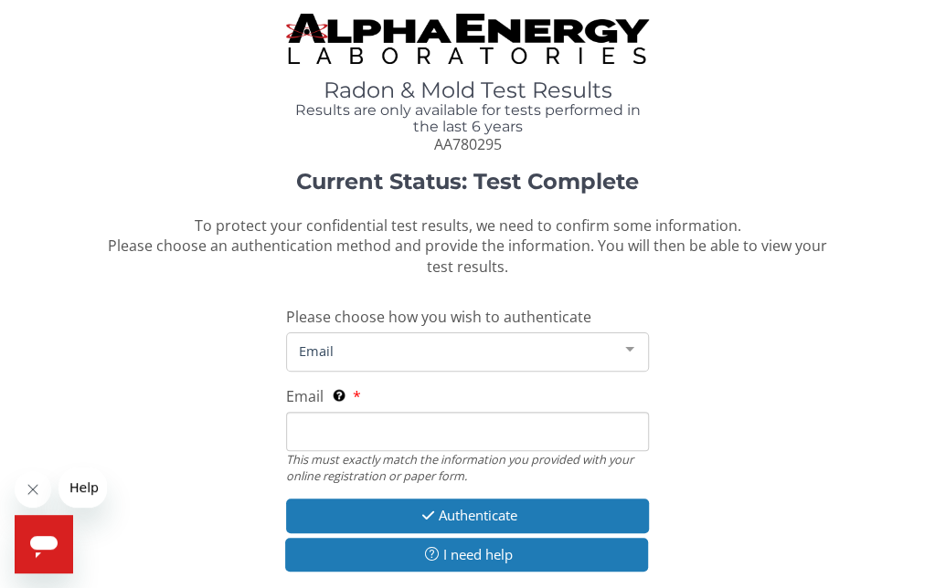
click at [367, 425] on input "Email This must exactly match the information you provided with your online reg…" at bounding box center [467, 431] width 363 height 39
type input "[PERSON_NAME][EMAIL_ADDRESS][DOMAIN_NAME]"
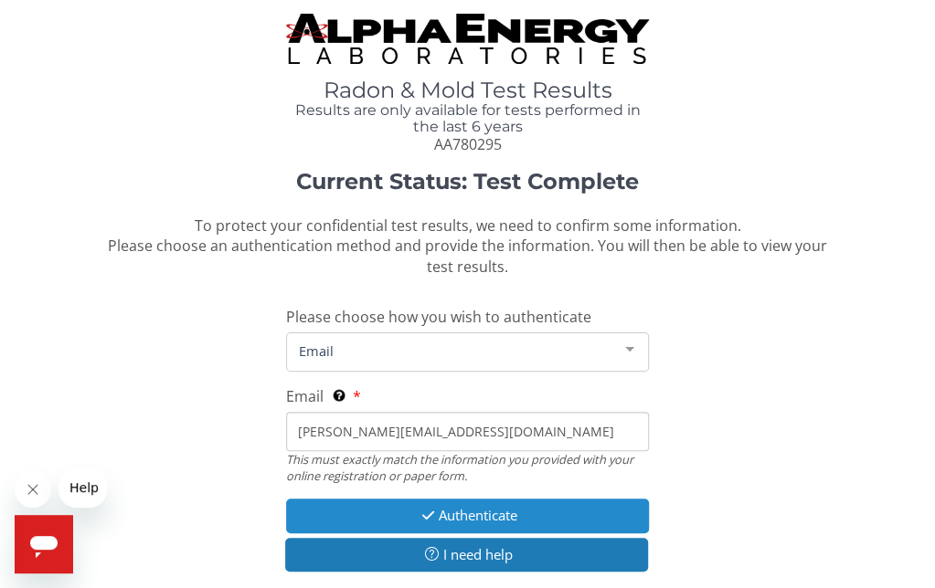
click at [433, 513] on icon "button" at bounding box center [428, 516] width 21 height 14
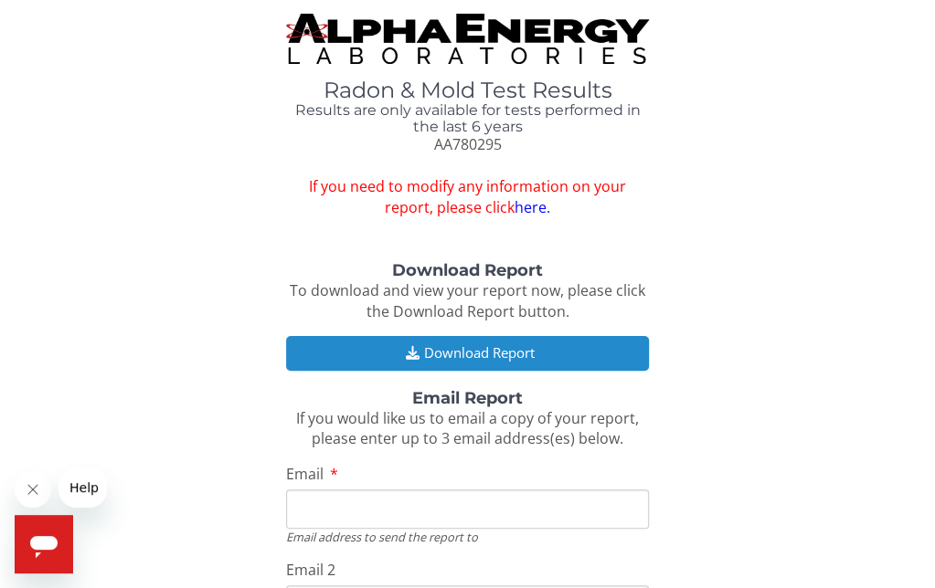
click at [505, 350] on button "Download Report" at bounding box center [467, 353] width 363 height 34
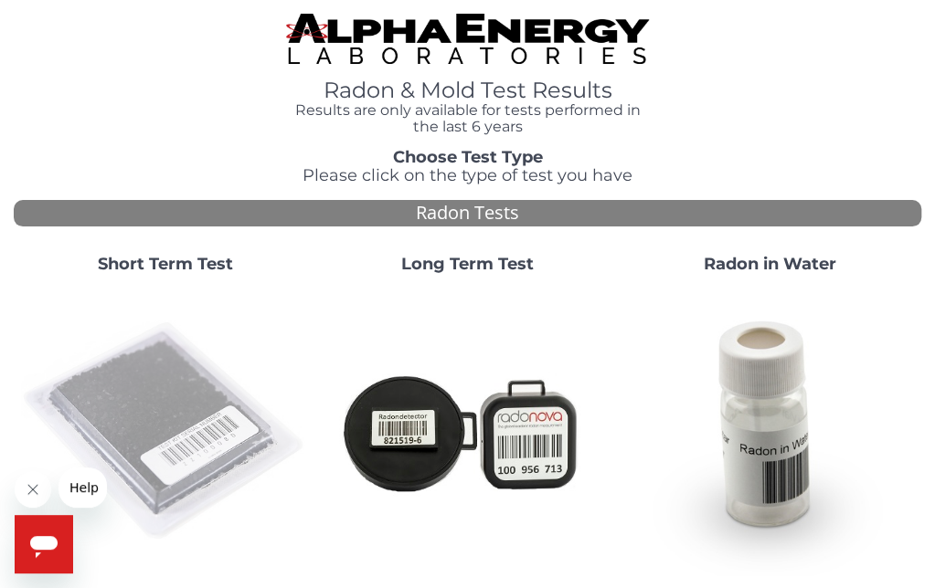
click at [169, 399] on img at bounding box center [165, 432] width 288 height 288
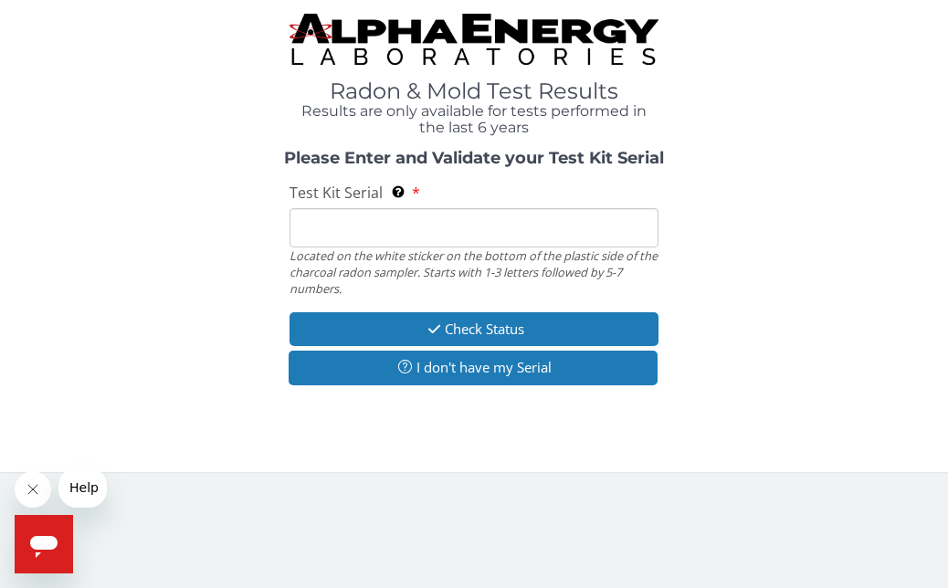
click at [319, 238] on input "Test Kit Serial Located on the white sticker on the bottom of the plastic side …" at bounding box center [474, 227] width 368 height 39
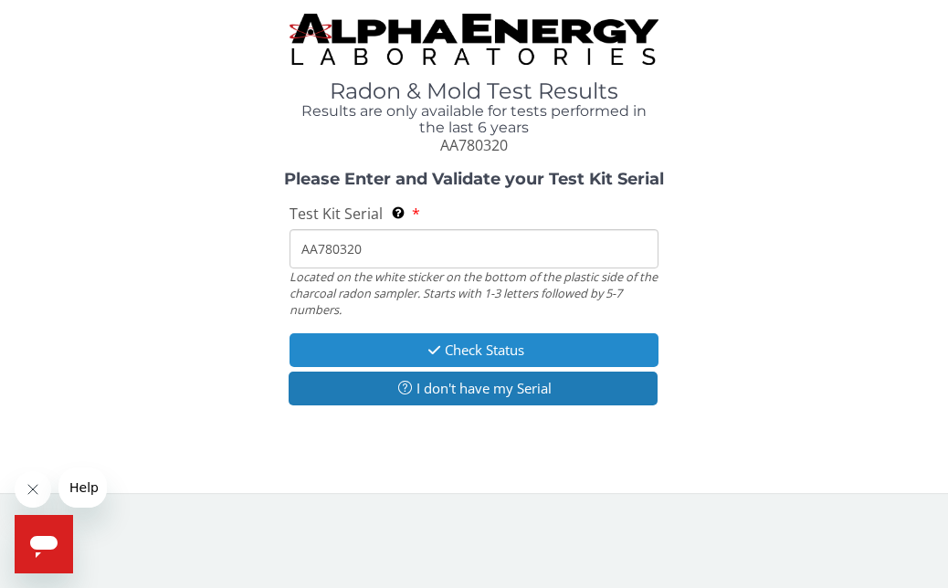
type input "AA780320"
click at [435, 345] on icon "button" at bounding box center [434, 351] width 21 height 14
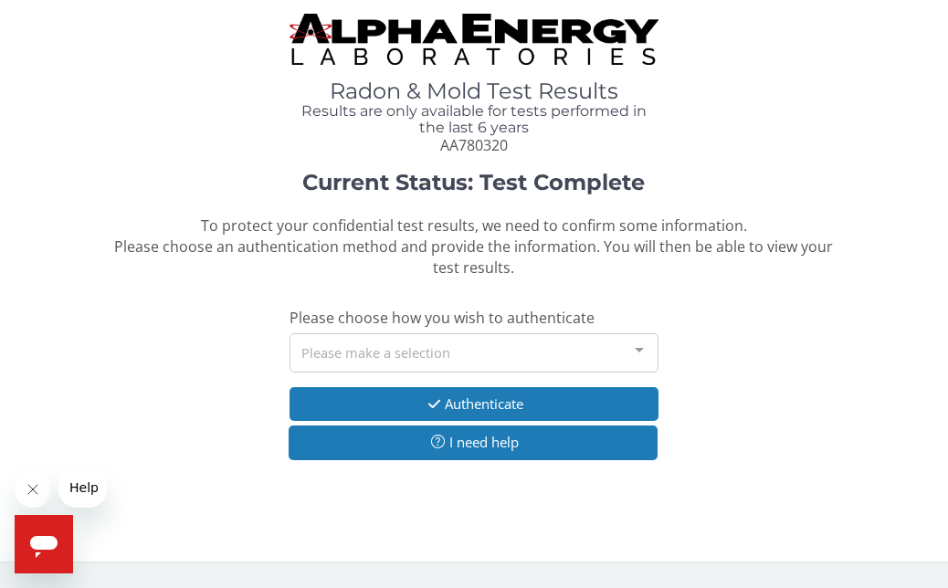
click at [636, 347] on div at bounding box center [639, 351] width 37 height 35
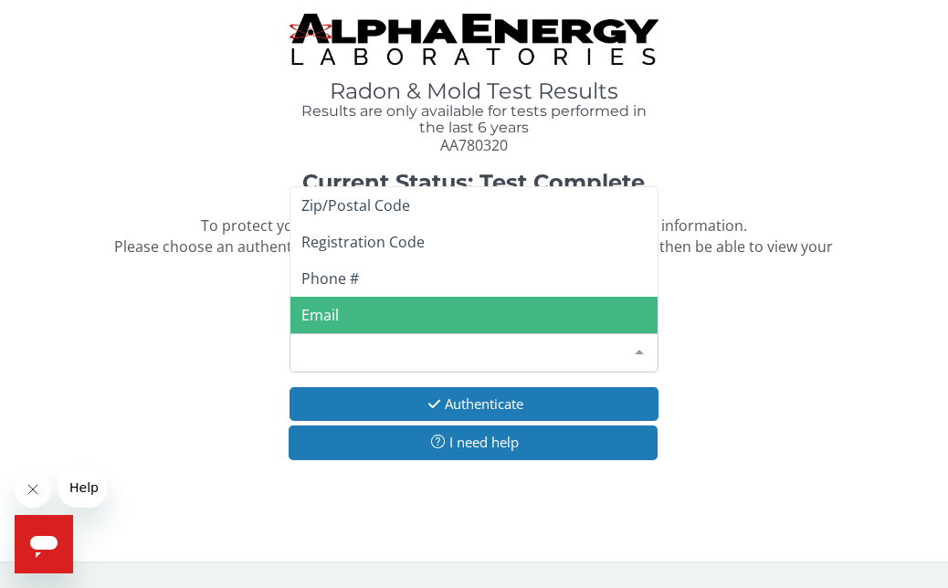
click at [331, 305] on span "Email" at bounding box center [320, 315] width 37 height 20
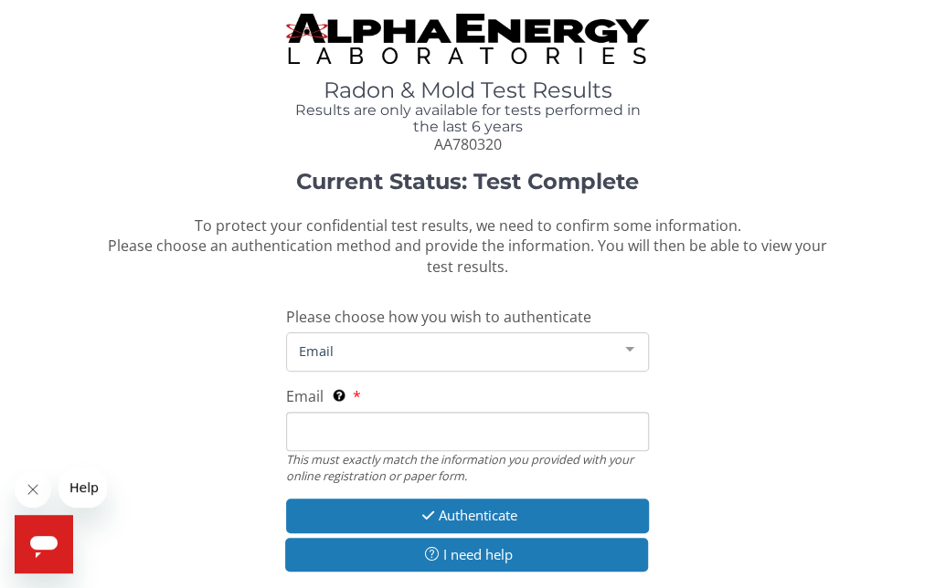
click at [367, 429] on input "Email This must exactly match the information you provided with your online reg…" at bounding box center [467, 431] width 363 height 39
type input "[PERSON_NAME][EMAIL_ADDRESS][DOMAIN_NAME]"
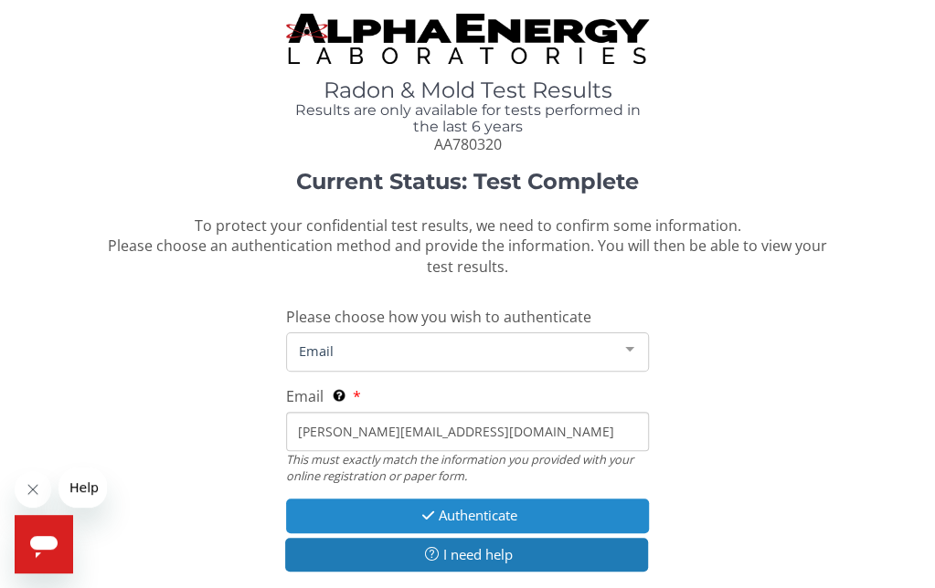
click at [413, 513] on button "Authenticate" at bounding box center [467, 516] width 363 height 34
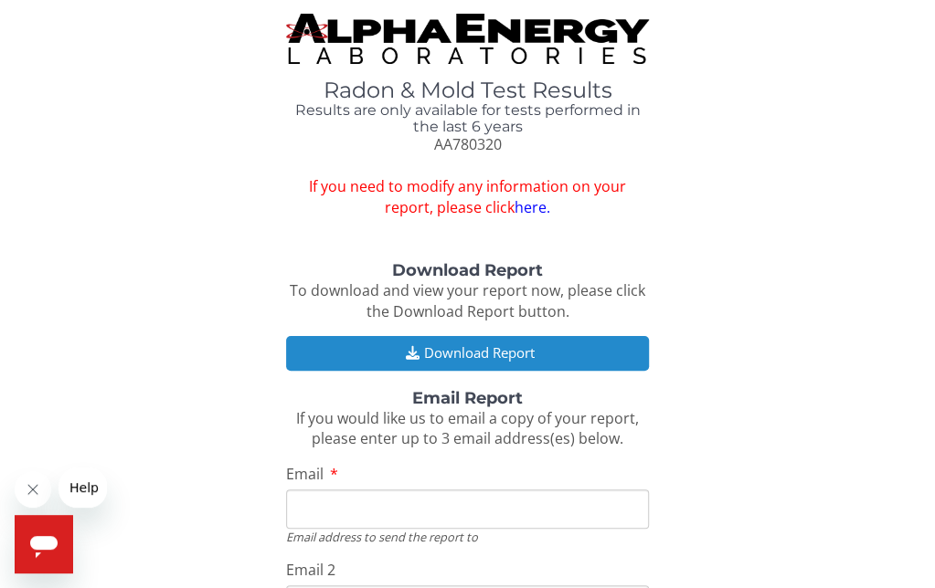
click at [393, 341] on button "Download Report" at bounding box center [467, 353] width 363 height 34
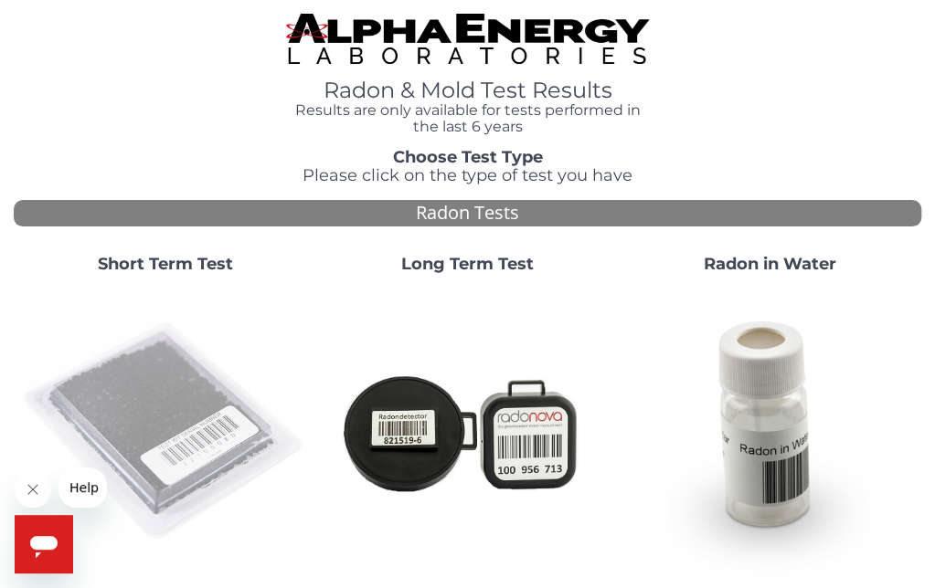
click at [174, 378] on img at bounding box center [165, 432] width 288 height 288
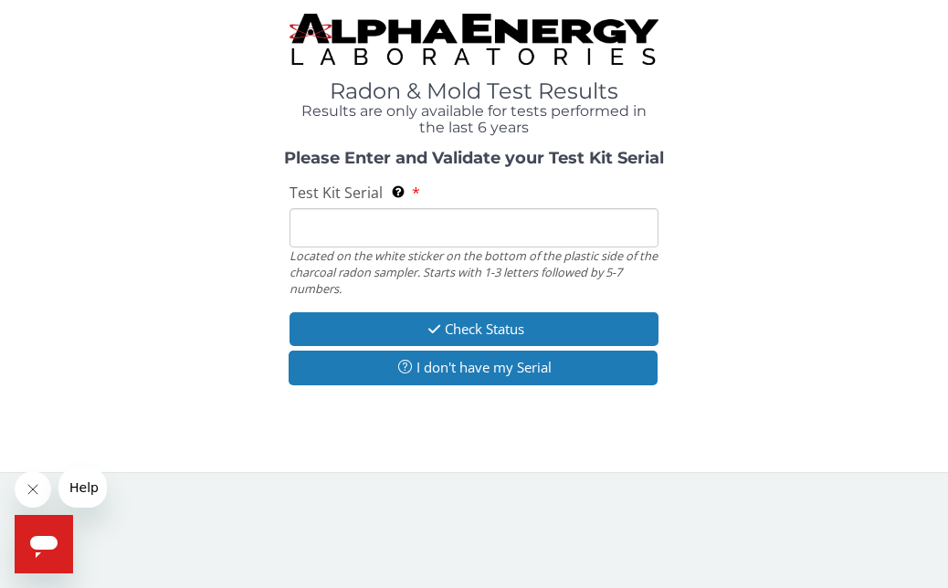
click at [340, 220] on input "Test Kit Serial Located on the white sticker on the bottom of the plastic side …" at bounding box center [474, 227] width 368 height 39
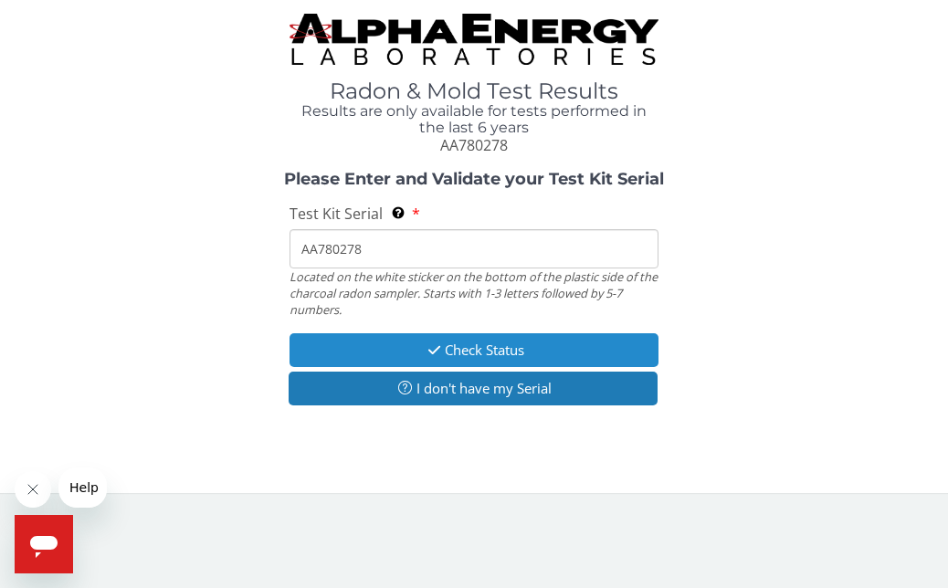
type input "AA780278"
click at [357, 344] on button "Check Status" at bounding box center [474, 350] width 368 height 34
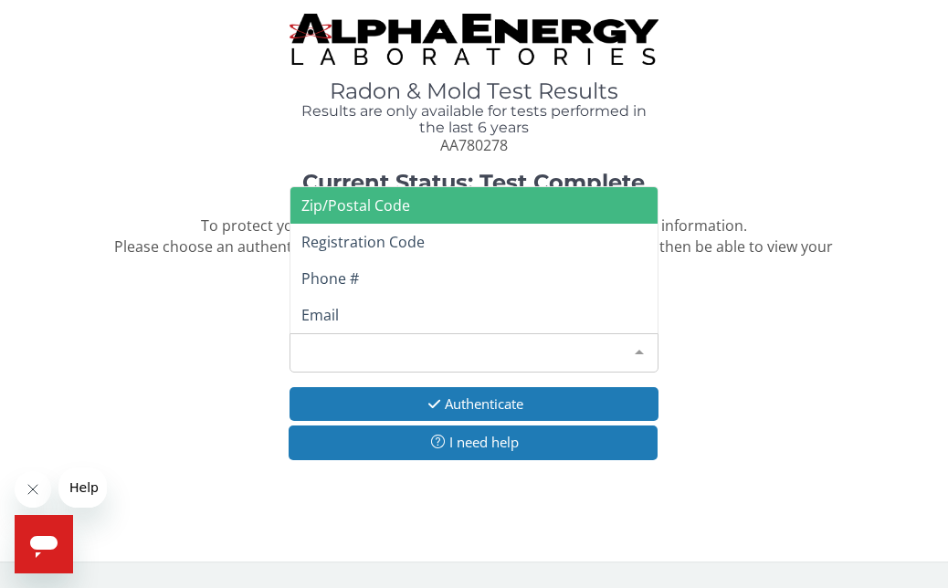
click at [635, 348] on div at bounding box center [639, 351] width 37 height 35
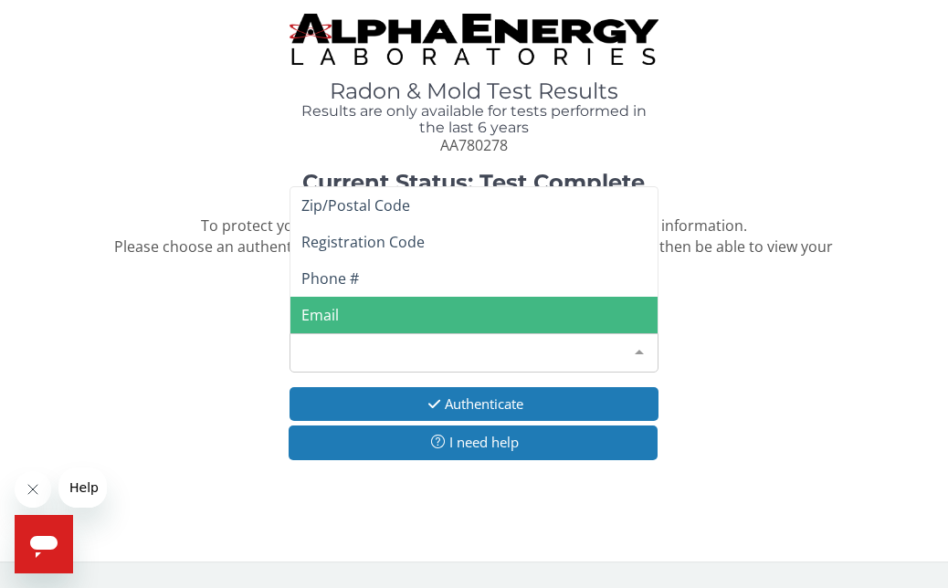
click at [340, 312] on span "Email" at bounding box center [474, 315] width 366 height 37
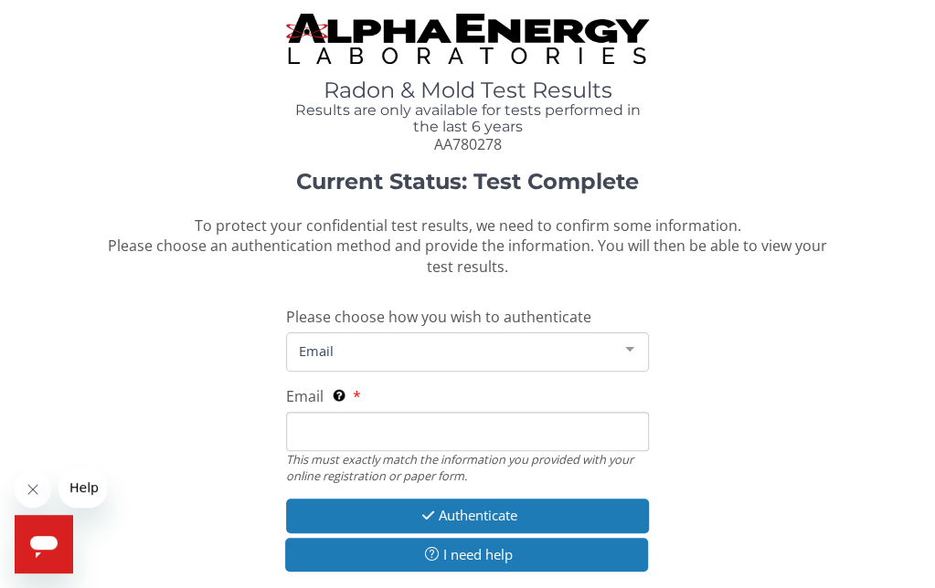
click at [351, 435] on input "Email This must exactly match the information you provided with your online reg…" at bounding box center [467, 431] width 363 height 39
type input "[PERSON_NAME][EMAIL_ADDRESS][DOMAIN_NAME]"
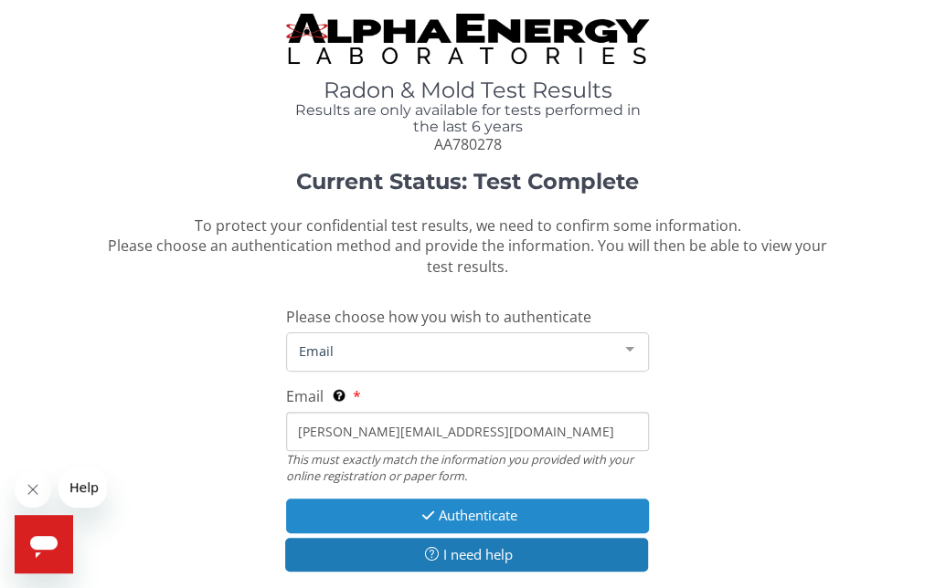
click at [415, 507] on button "Authenticate" at bounding box center [467, 516] width 363 height 34
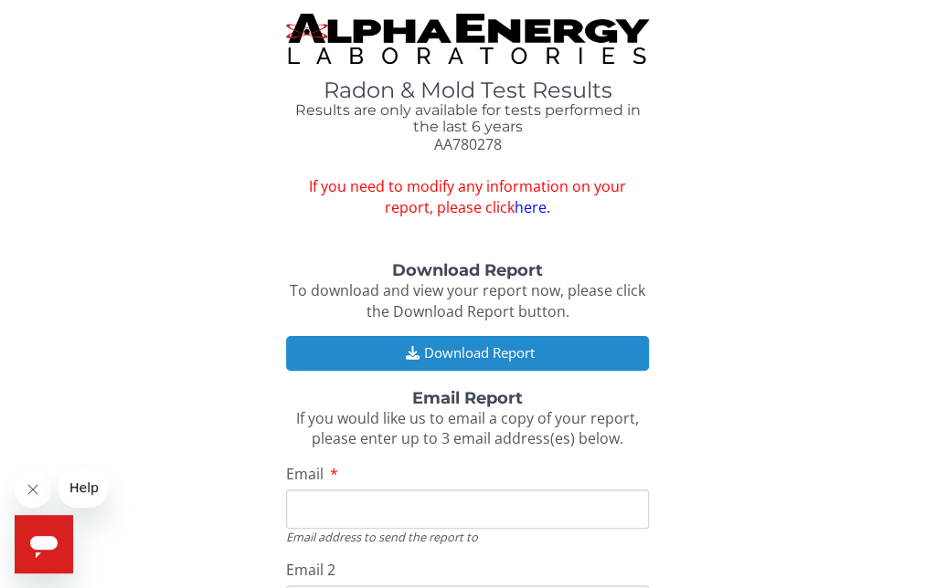
click at [404, 351] on icon "button" at bounding box center [411, 353] width 23 height 14
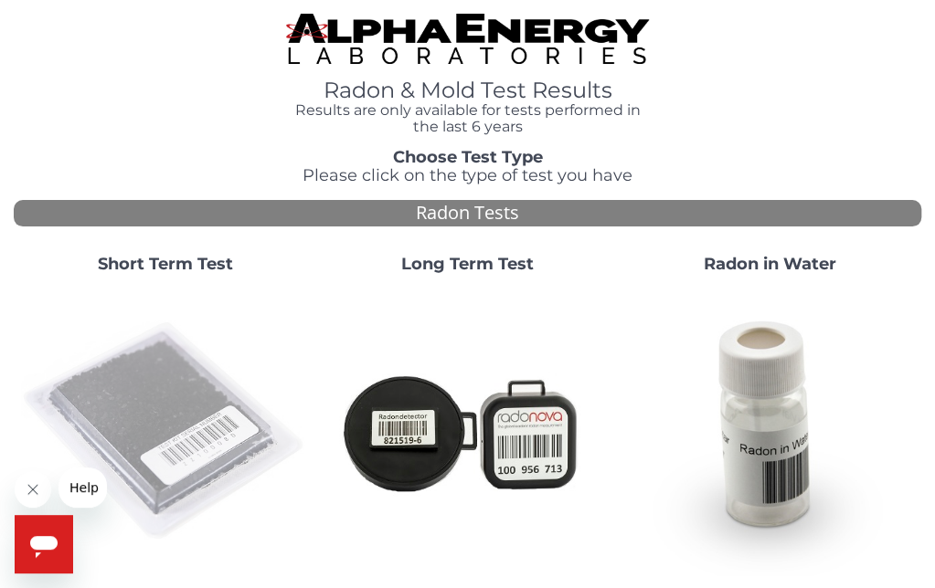
click at [174, 385] on img at bounding box center [165, 432] width 288 height 288
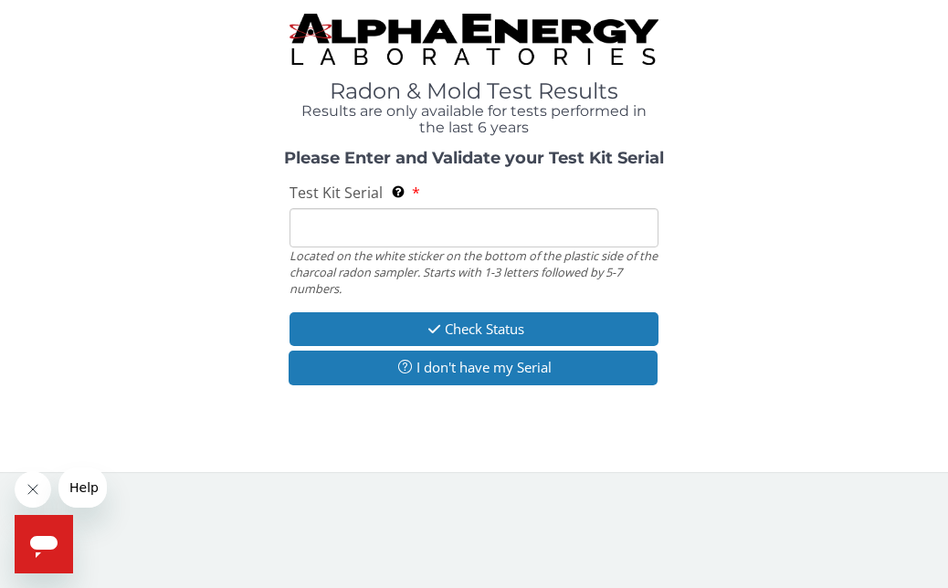
click at [349, 222] on input "Test Kit Serial Located on the white sticker on the bottom of the plastic side …" at bounding box center [474, 227] width 368 height 39
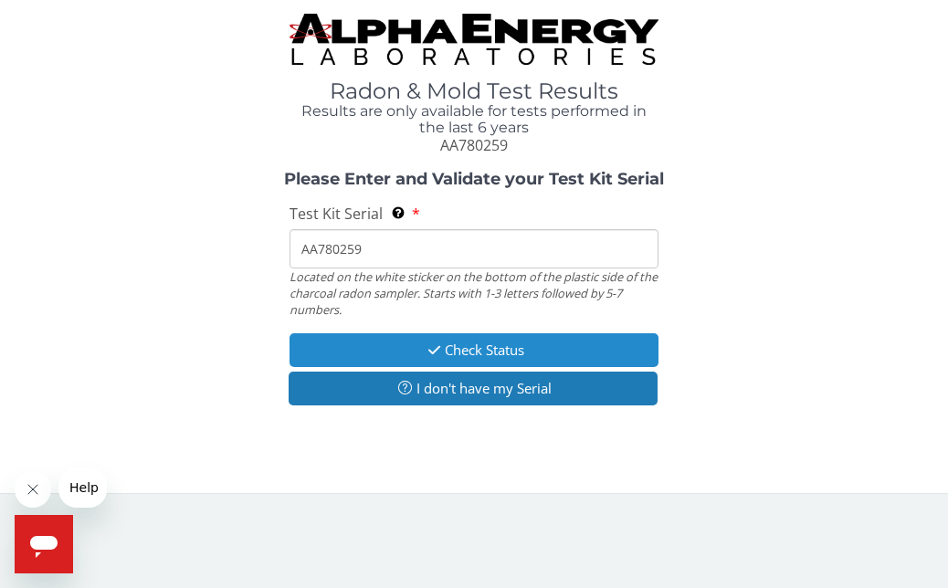
type input "AA780259"
click at [408, 345] on button "Check Status" at bounding box center [474, 350] width 368 height 34
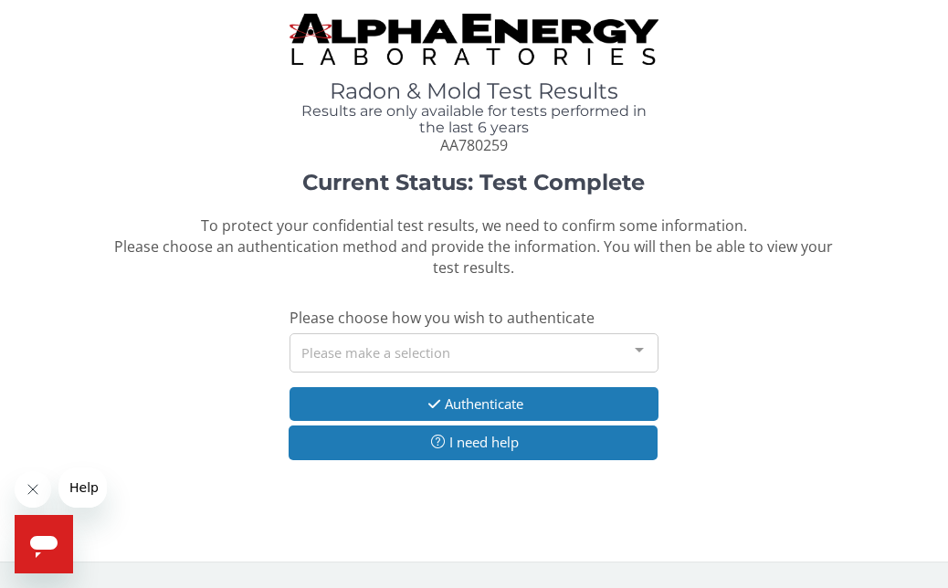
click at [640, 350] on div at bounding box center [639, 351] width 37 height 35
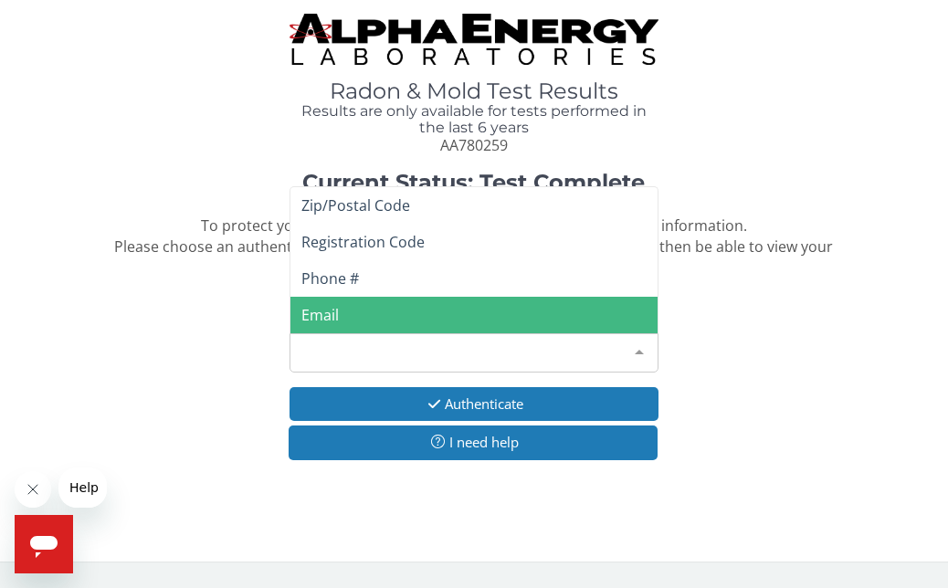
click at [450, 320] on span "Email" at bounding box center [474, 315] width 366 height 37
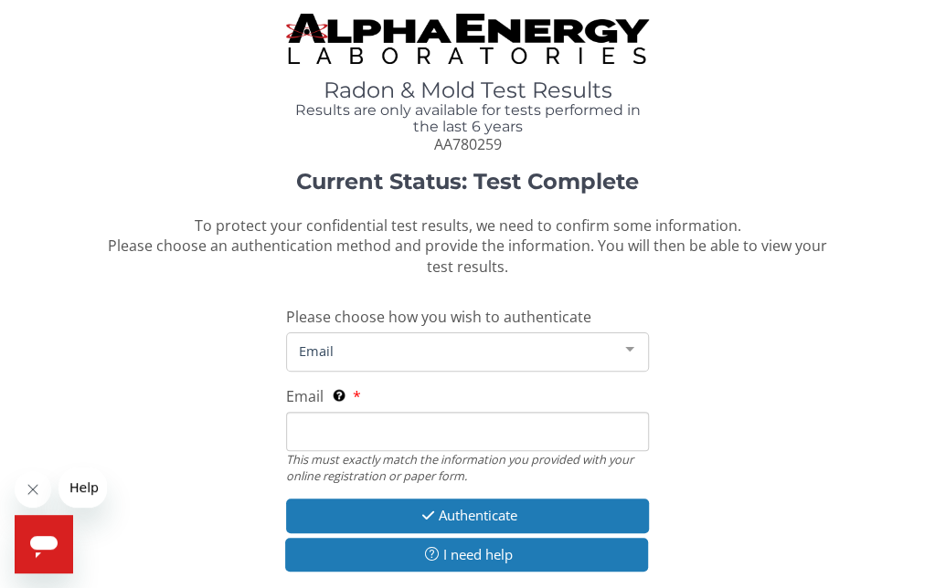
click at [367, 418] on input "Email This must exactly match the information you provided with your online reg…" at bounding box center [467, 431] width 363 height 39
type input "[PERSON_NAME][EMAIL_ADDRESS][DOMAIN_NAME]"
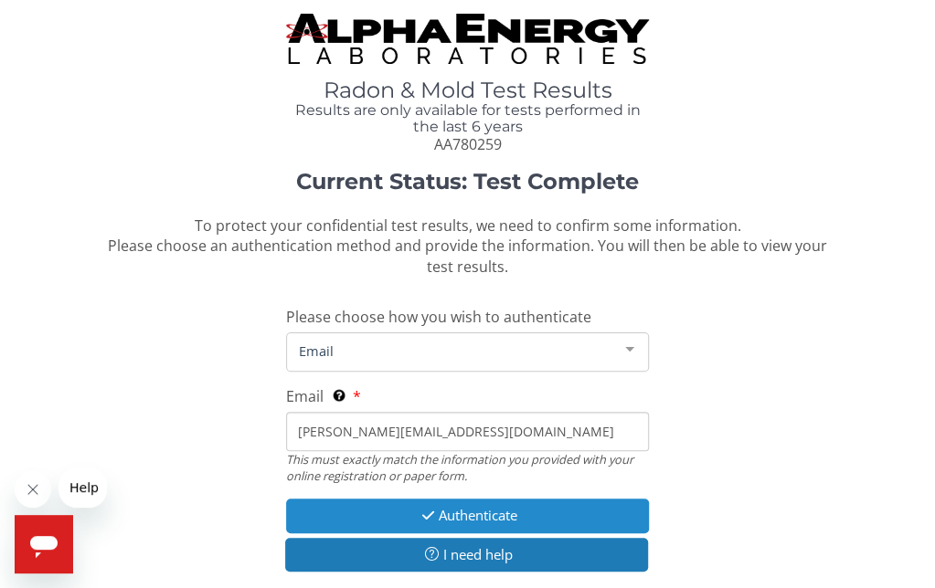
click at [431, 523] on icon "button" at bounding box center [428, 516] width 21 height 14
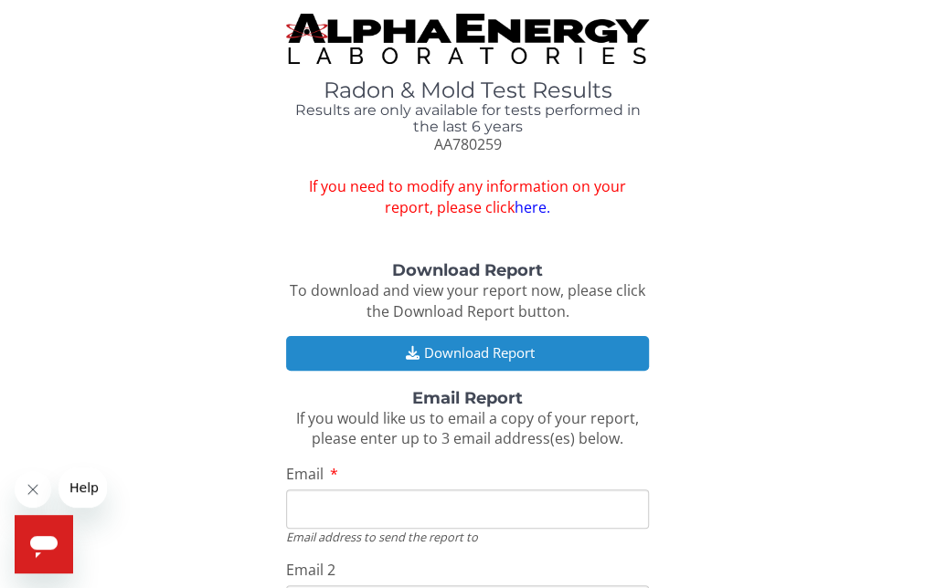
click at [464, 345] on button "Download Report" at bounding box center [467, 353] width 363 height 34
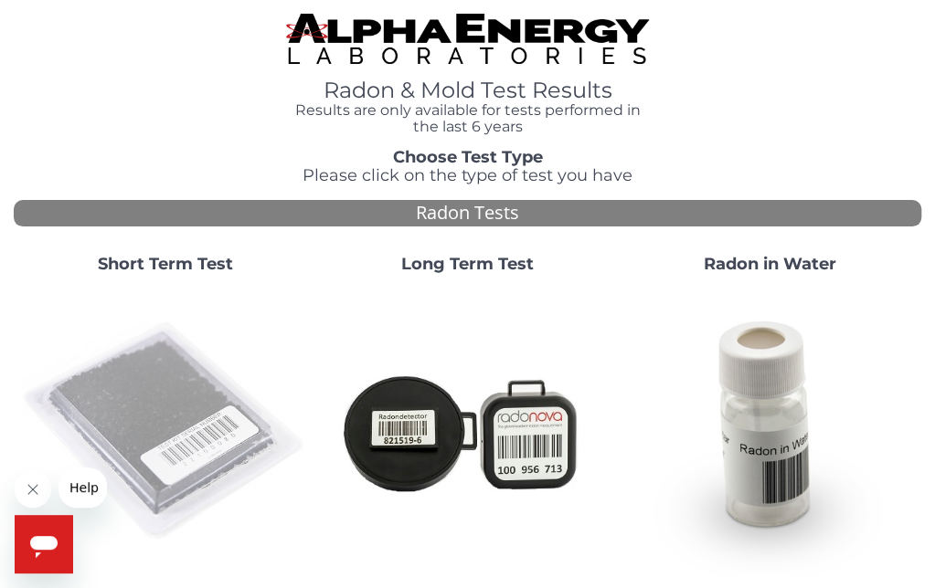
click at [169, 409] on img at bounding box center [165, 432] width 288 height 288
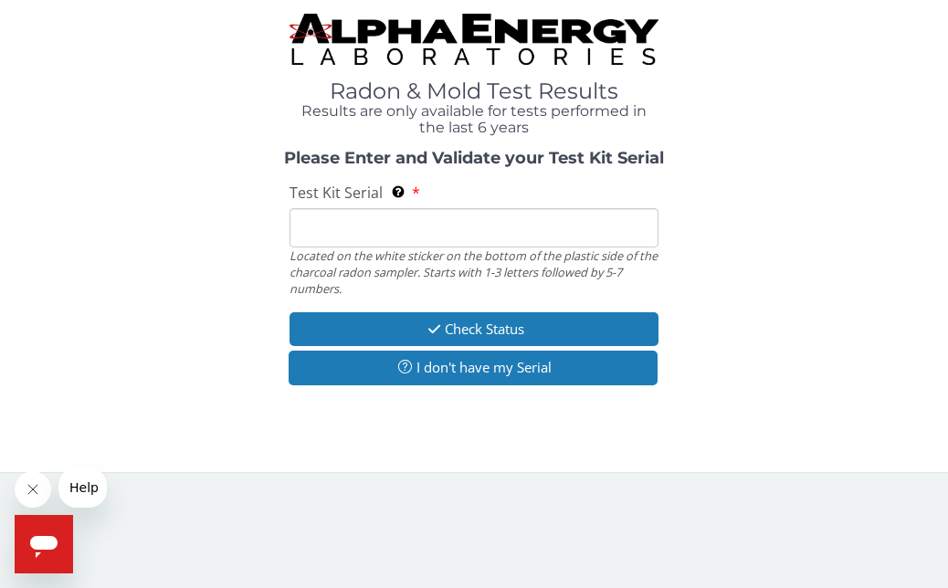
click at [348, 224] on input "Test Kit Serial Located on the white sticker on the bottom of the plastic side …" at bounding box center [474, 227] width 368 height 39
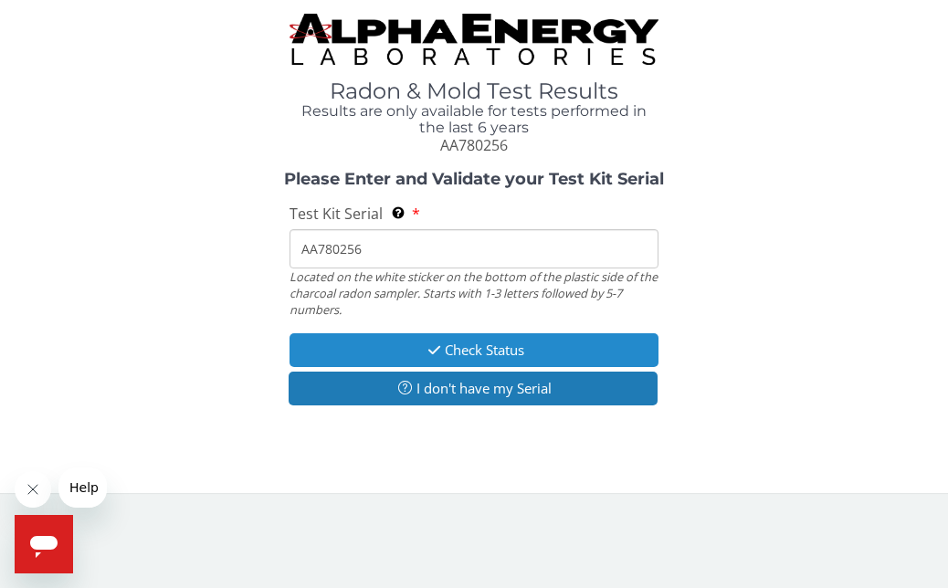
type input "AA780256"
click at [378, 339] on button "Check Status" at bounding box center [474, 350] width 368 height 34
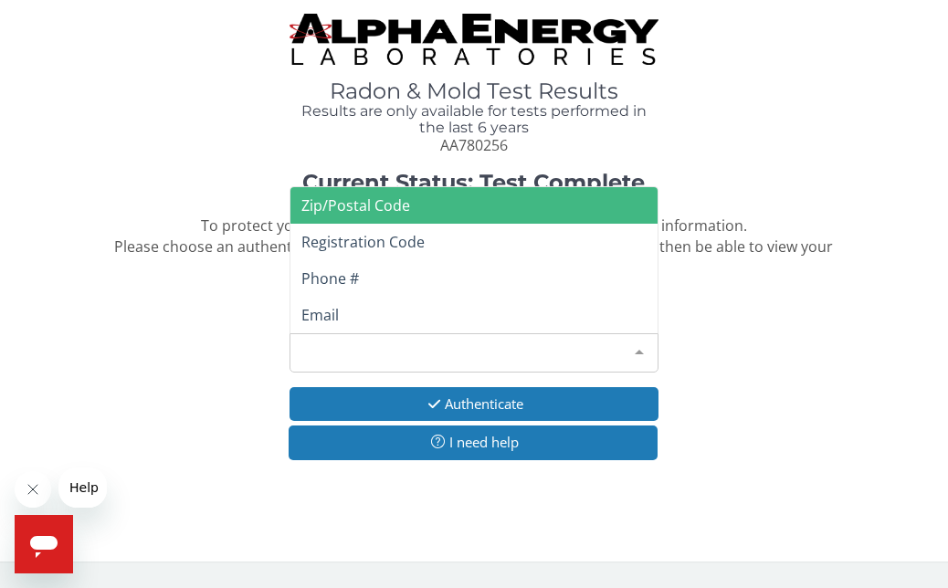
click at [636, 354] on div at bounding box center [639, 351] width 37 height 35
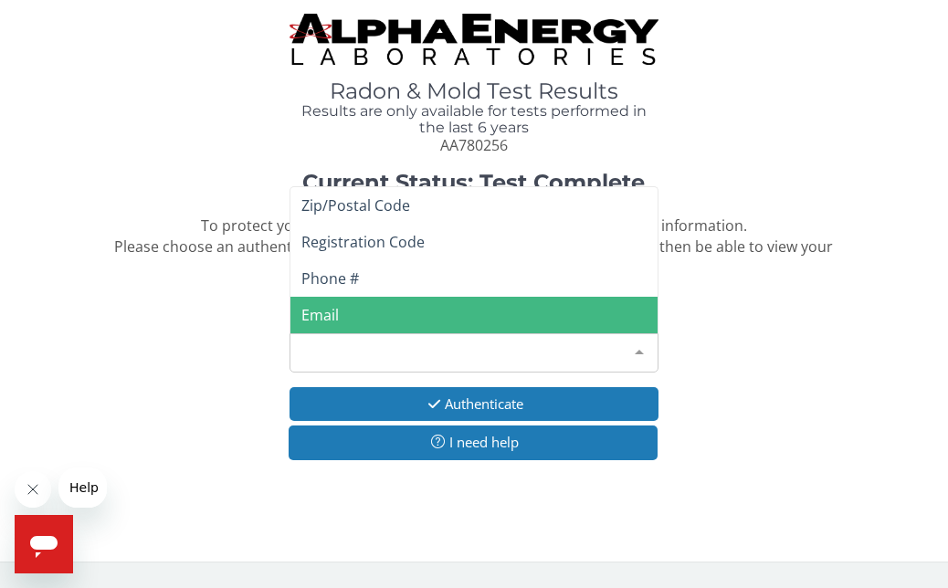
click at [351, 311] on span "Email" at bounding box center [474, 315] width 366 height 37
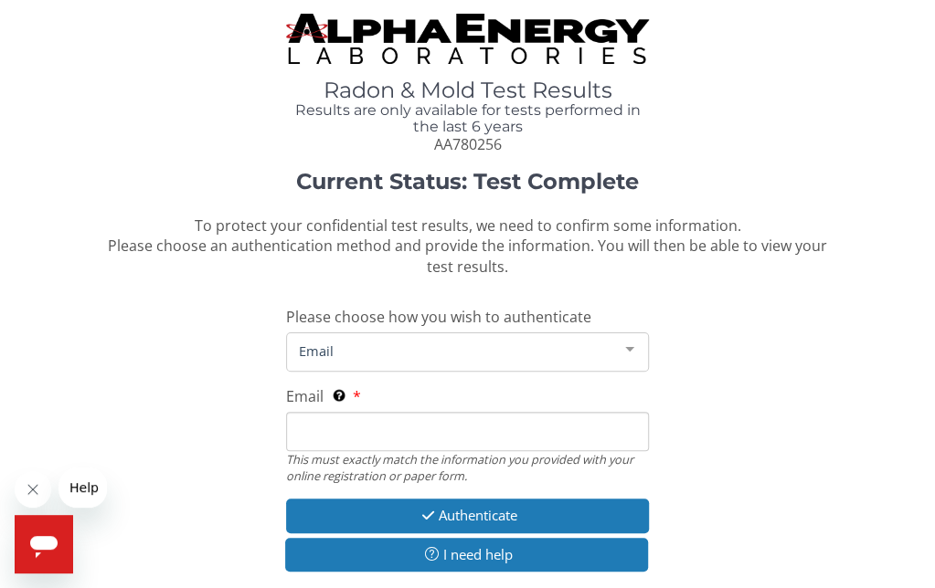
click at [366, 419] on input "Email This must exactly match the information you provided with your online reg…" at bounding box center [467, 431] width 363 height 39
type input "[PERSON_NAME][EMAIL_ADDRESS][DOMAIN_NAME]"
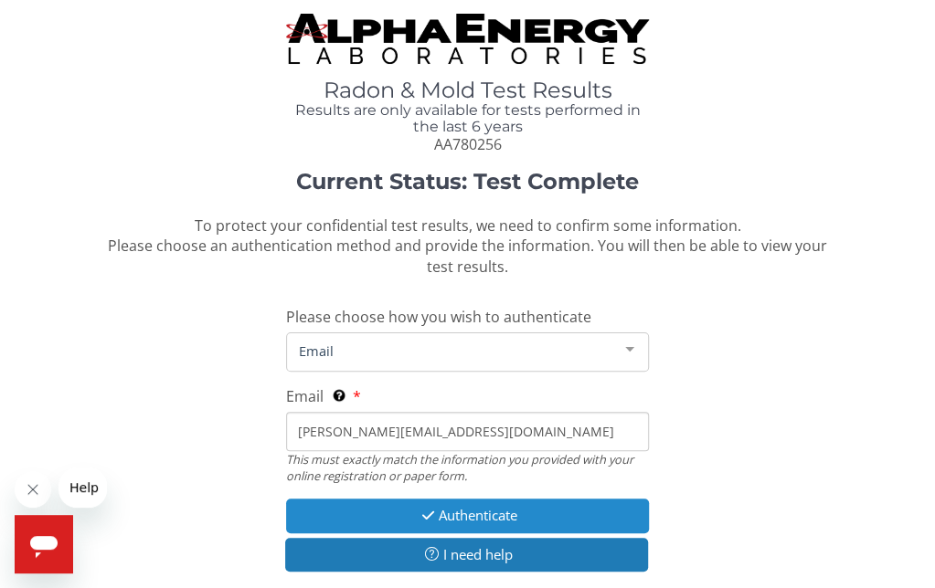
click at [450, 508] on button "Authenticate" at bounding box center [467, 516] width 363 height 34
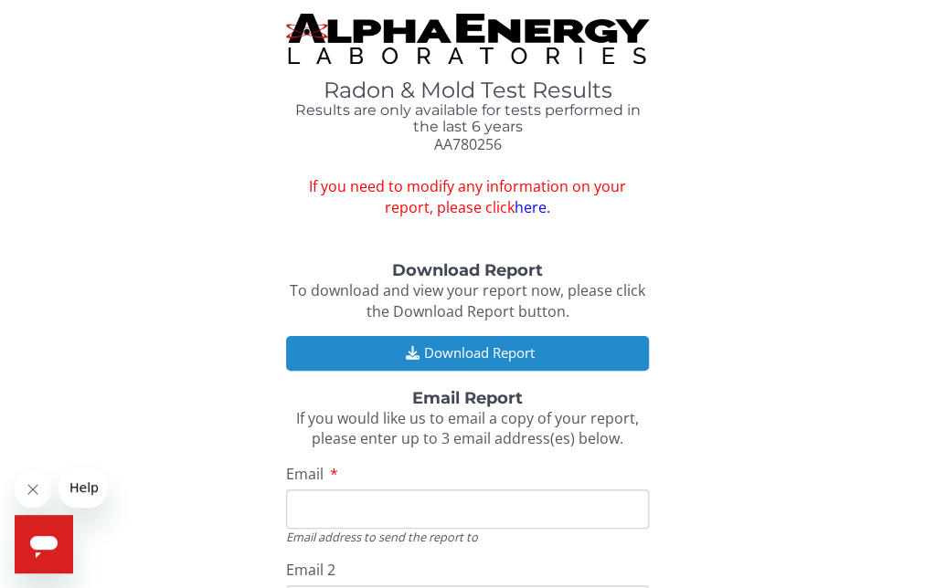
click at [406, 344] on button "Download Report" at bounding box center [467, 353] width 363 height 34
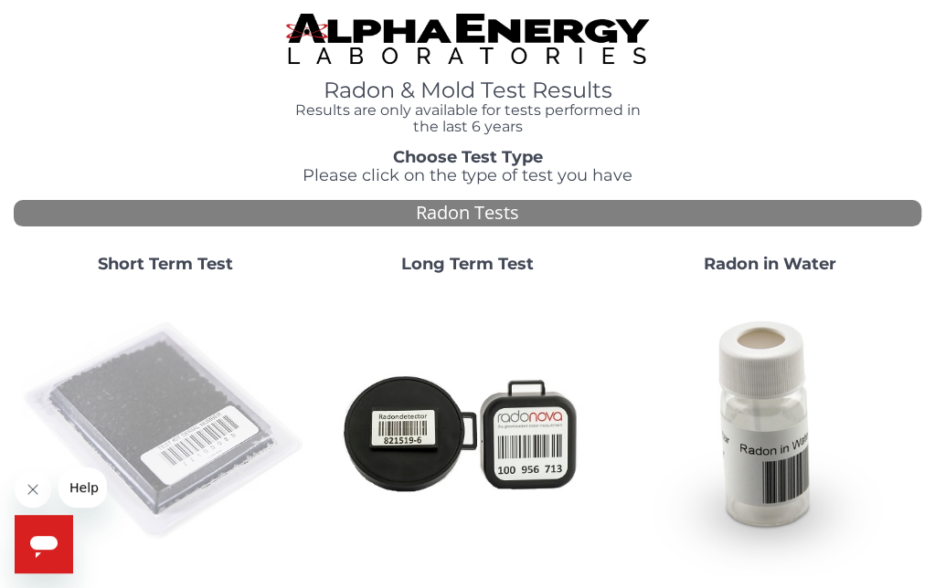
click at [183, 372] on img at bounding box center [165, 432] width 288 height 288
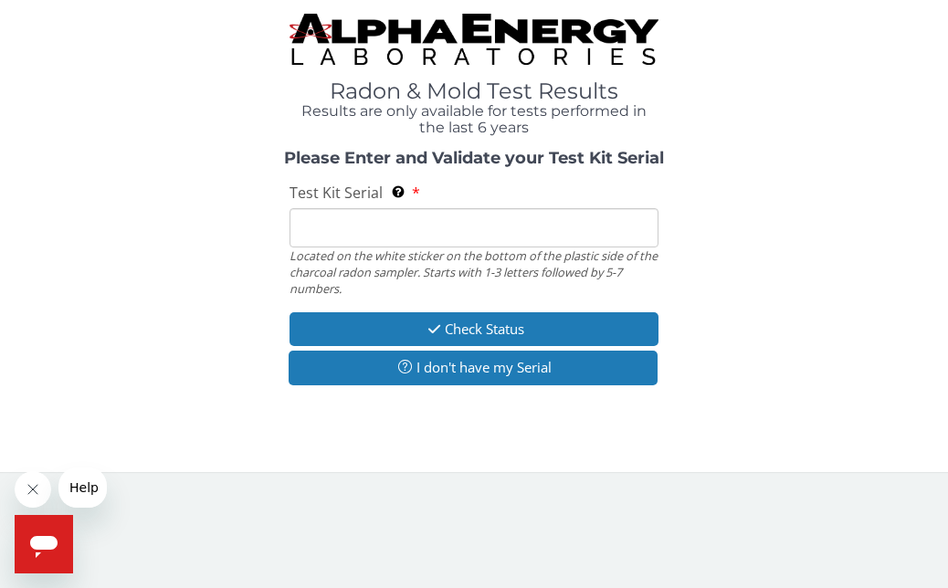
click at [337, 227] on input "Test Kit Serial Located on the white sticker on the bottom of the plastic side …" at bounding box center [474, 227] width 368 height 39
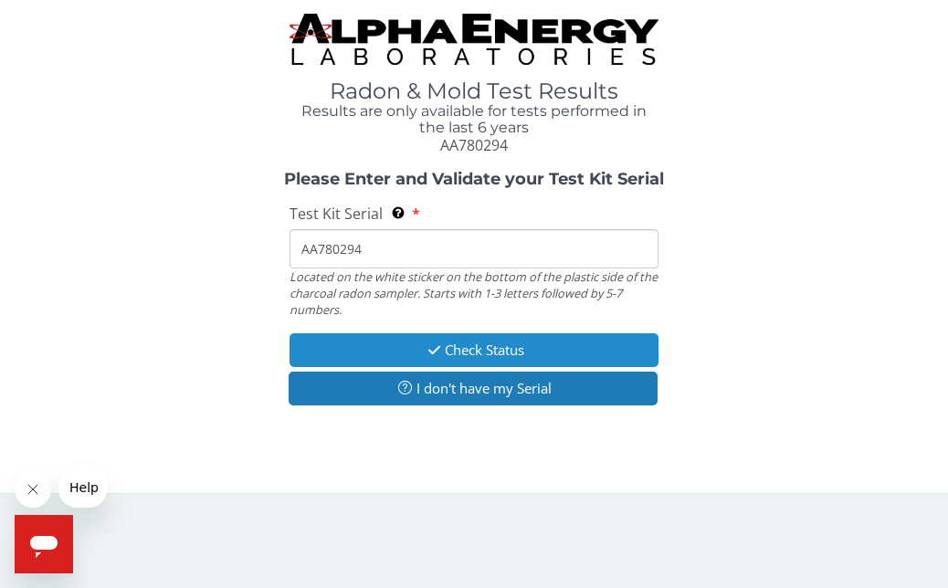
type input "AA780294"
click at [369, 335] on button "Check Status" at bounding box center [474, 350] width 368 height 34
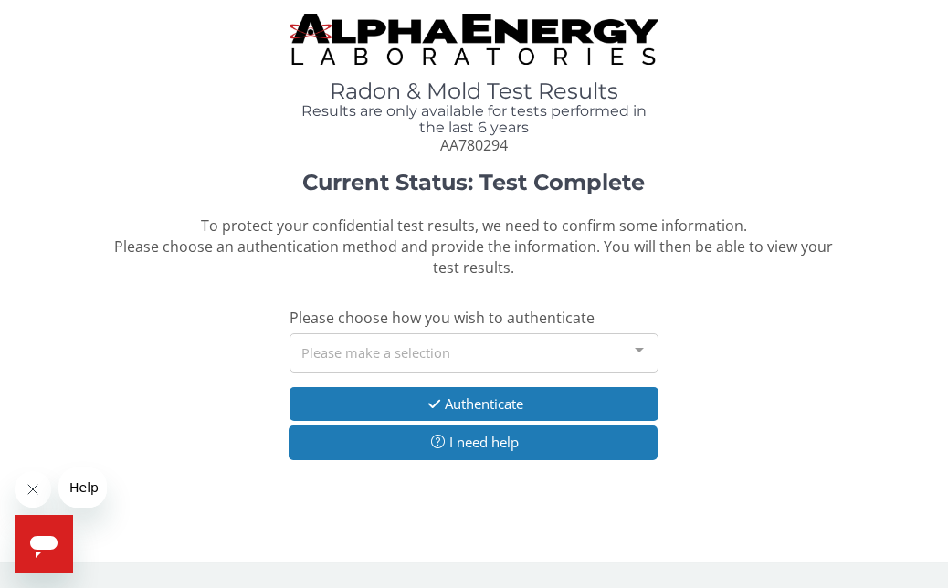
click at [642, 350] on div at bounding box center [639, 351] width 37 height 35
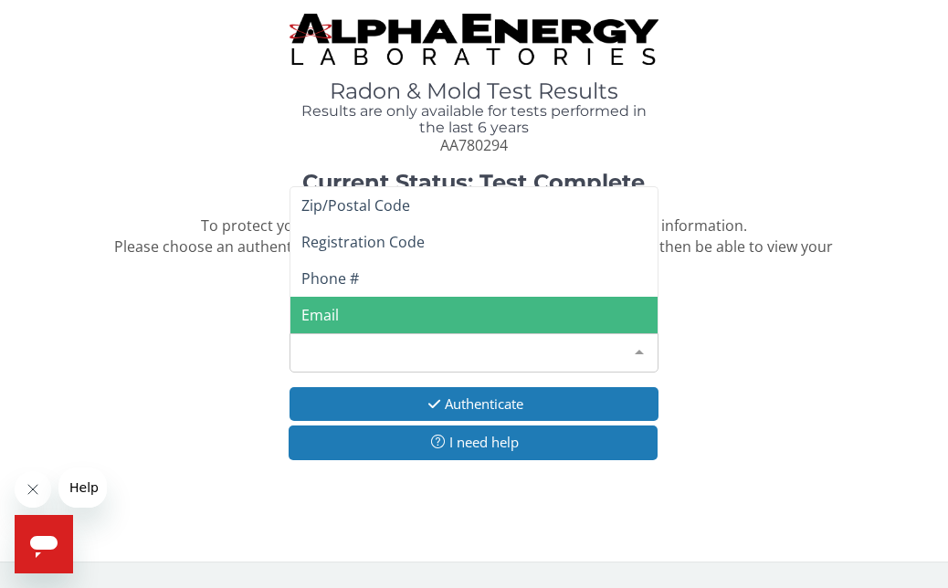
click at [405, 321] on span "Email" at bounding box center [474, 315] width 366 height 37
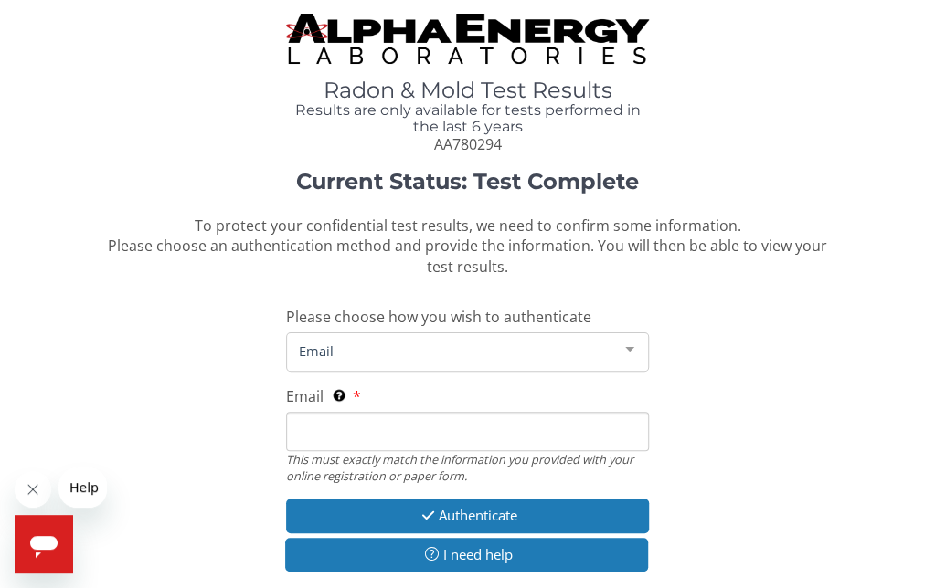
click at [362, 437] on input "Email This must exactly match the information you provided with your online reg…" at bounding box center [467, 431] width 363 height 39
type input "[PERSON_NAME][EMAIL_ADDRESS][DOMAIN_NAME]"
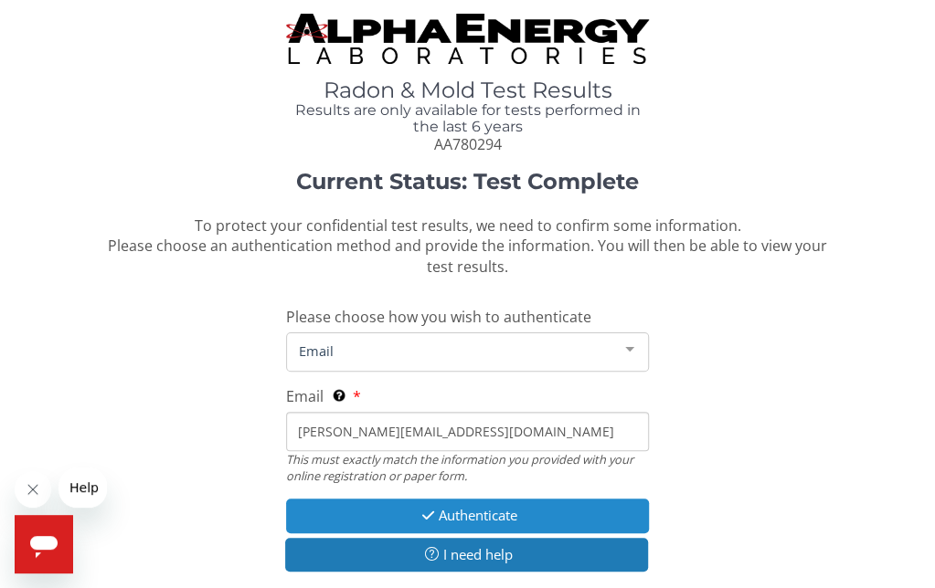
click at [459, 518] on button "Authenticate" at bounding box center [467, 516] width 363 height 34
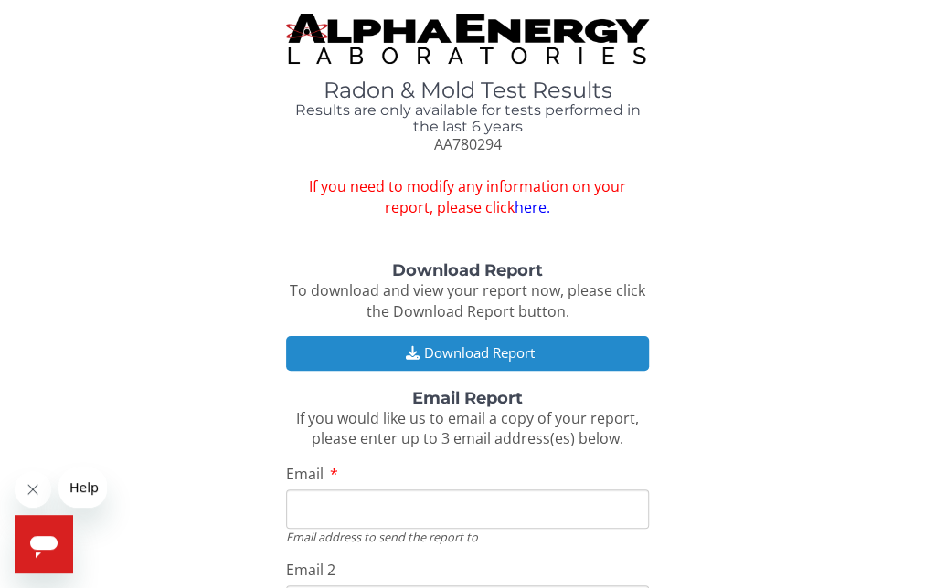
click at [432, 346] on button "Download Report" at bounding box center [467, 353] width 363 height 34
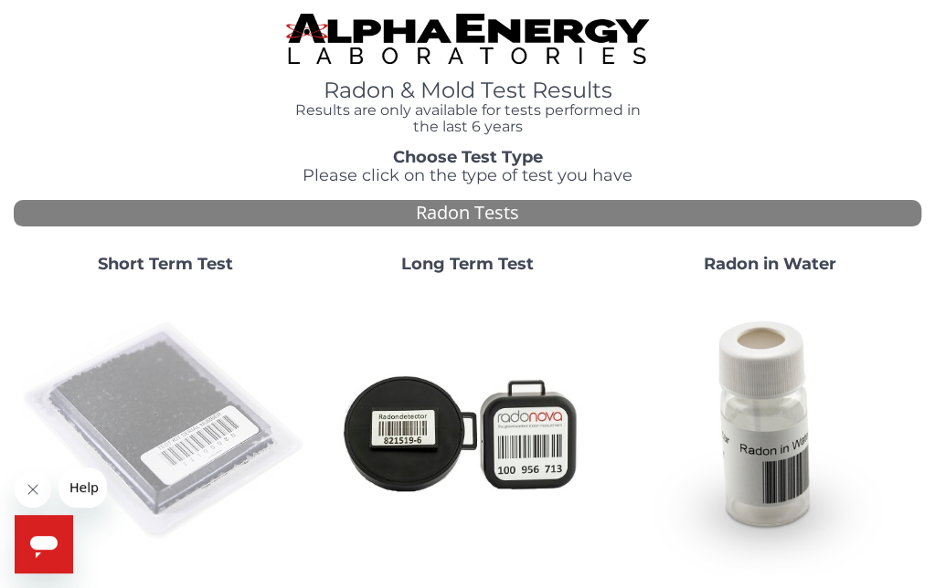
click at [170, 406] on img at bounding box center [165, 432] width 288 height 288
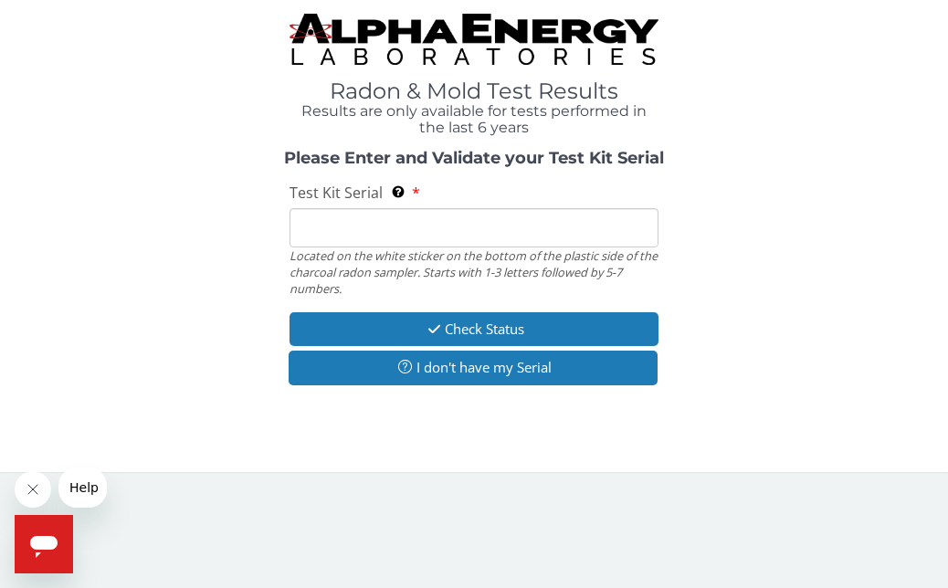
click at [311, 229] on input "Test Kit Serial Located on the white sticker on the bottom of the plastic side …" at bounding box center [474, 227] width 368 height 39
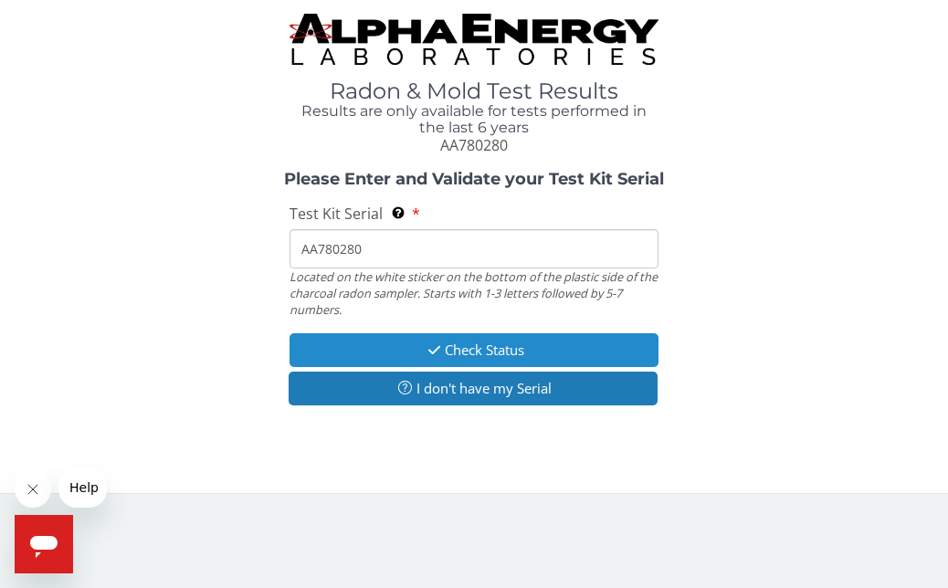
type input "AA780280"
click at [362, 346] on button "Check Status" at bounding box center [474, 350] width 368 height 34
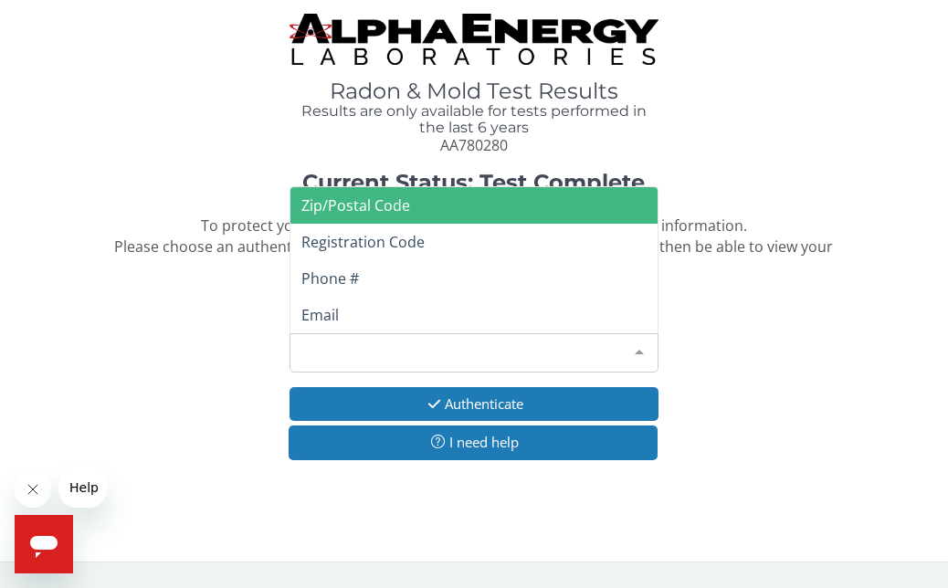
click at [639, 354] on div at bounding box center [639, 351] width 37 height 35
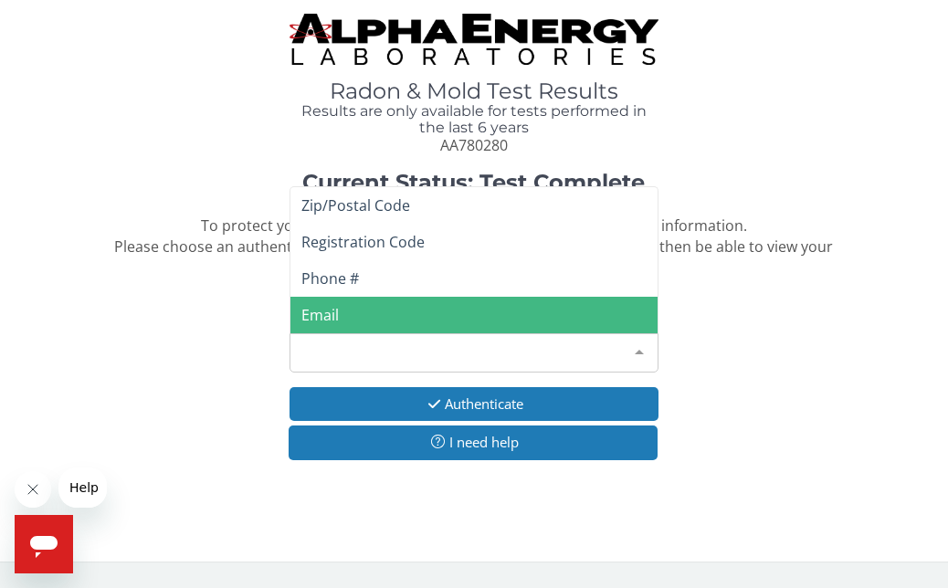
click at [349, 313] on span "Email" at bounding box center [474, 315] width 366 height 37
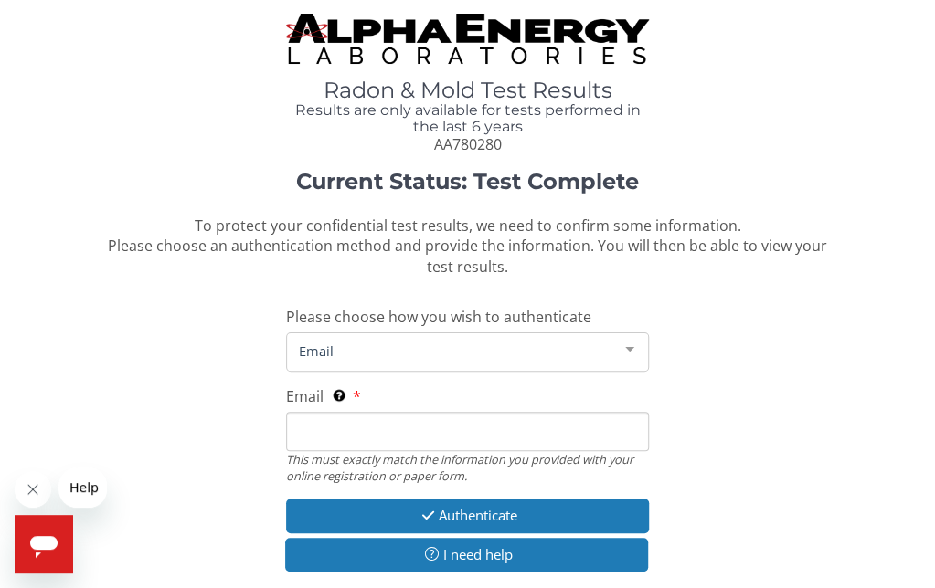
click at [361, 427] on input "Email This must exactly match the information you provided with your online reg…" at bounding box center [467, 431] width 363 height 39
type input "[PERSON_NAME][EMAIL_ADDRESS][DOMAIN_NAME]"
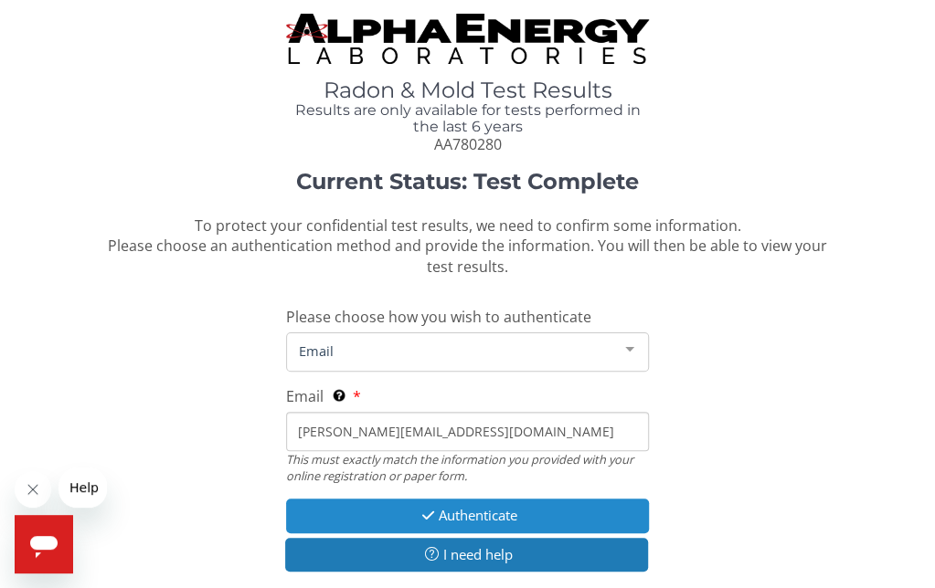
click at [462, 513] on button "Authenticate" at bounding box center [467, 516] width 363 height 34
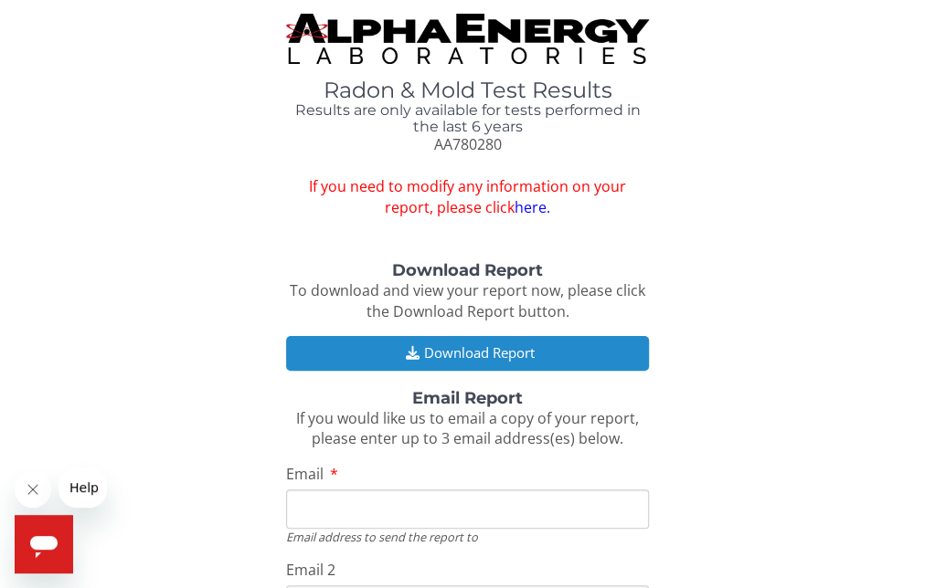
click at [404, 354] on icon "button" at bounding box center [411, 353] width 23 height 14
